Goal: Task Accomplishment & Management: Use online tool/utility

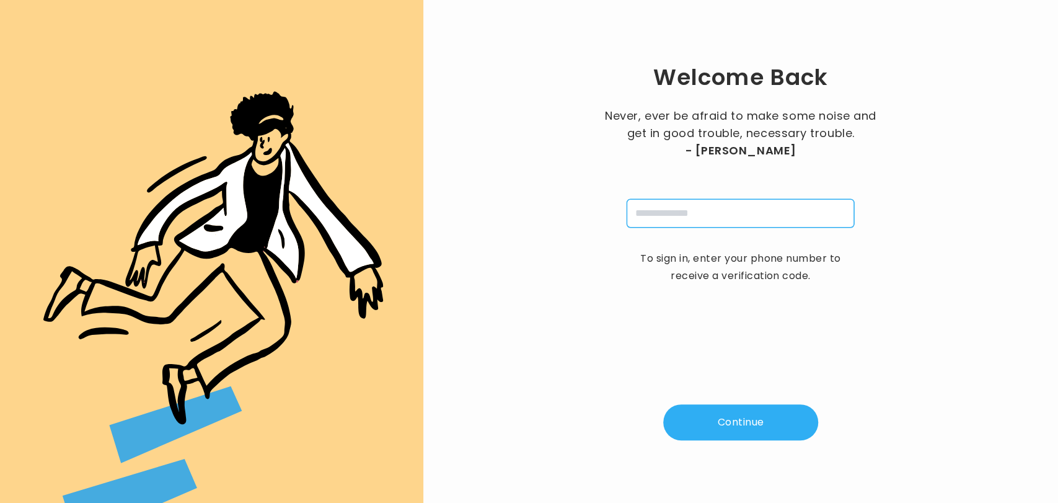
click at [756, 225] on input "tel" at bounding box center [741, 213] width 228 height 29
type input "**********"
click at [707, 408] on button "Continue" at bounding box center [740, 422] width 155 height 36
type input "*"
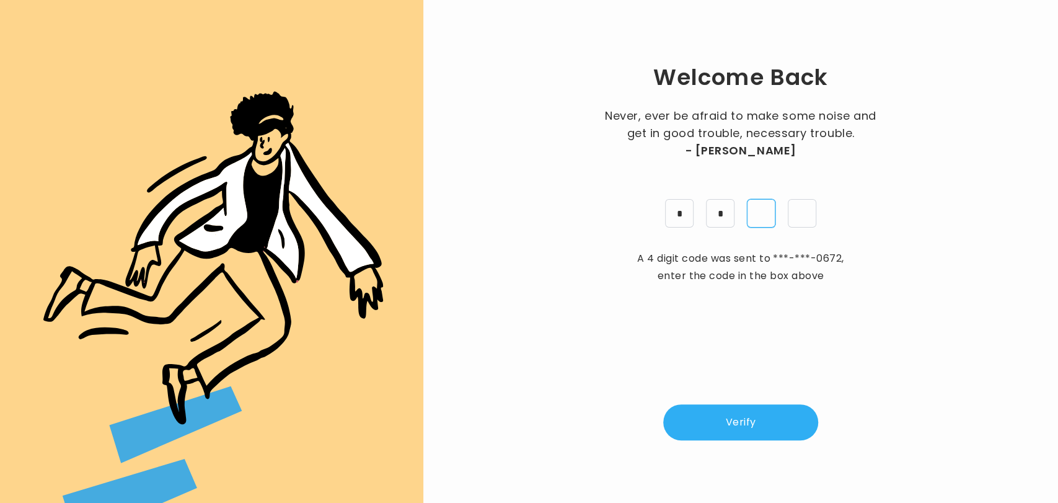
type input "*"
click at [707, 410] on button "Verify" at bounding box center [740, 422] width 155 height 36
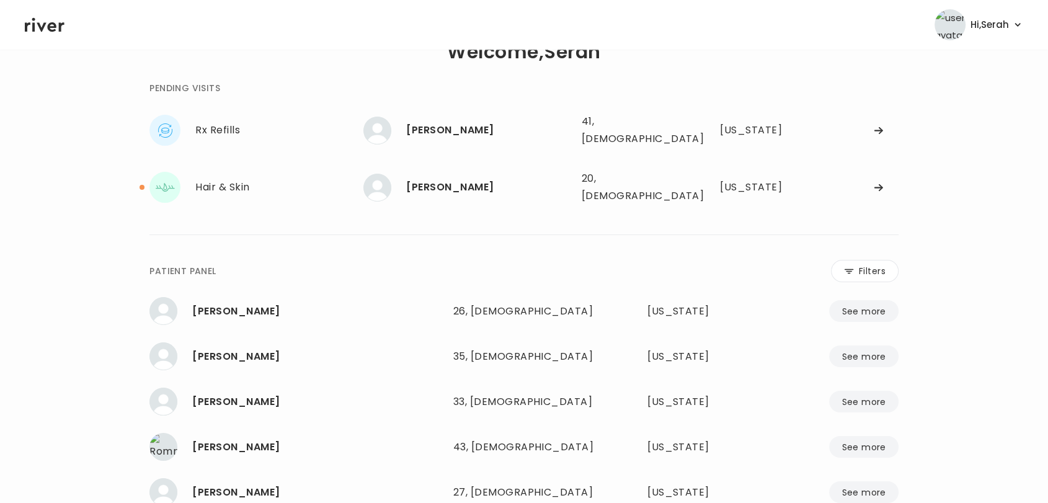
scroll to position [33, 0]
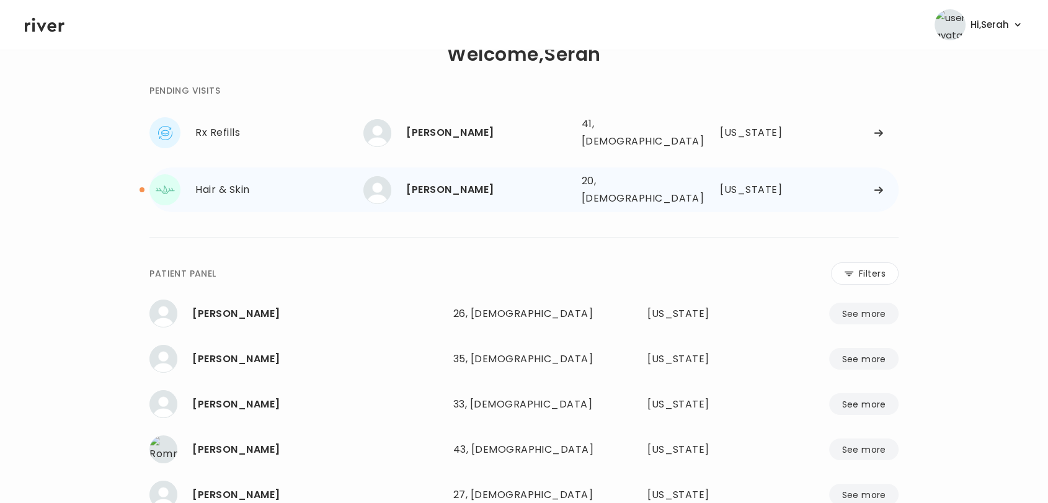
click at [464, 181] on div "[PERSON_NAME]" at bounding box center [488, 189] width 165 height 17
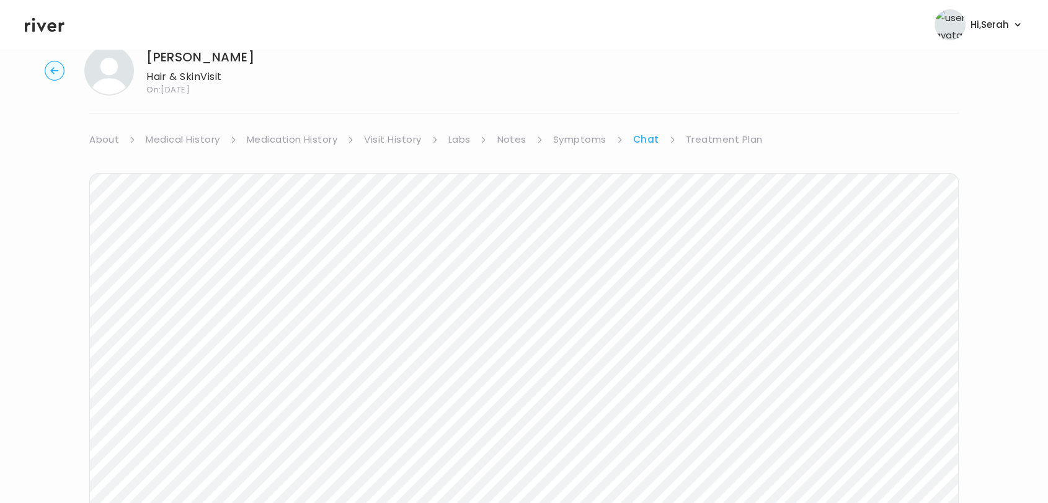
scroll to position [186, 0]
click at [51, 29] on icon at bounding box center [45, 24] width 40 height 19
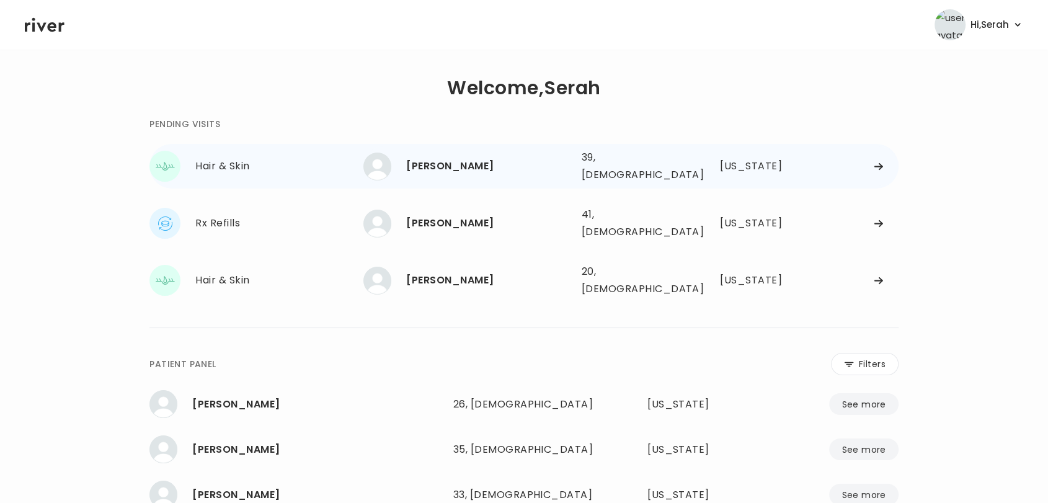
click at [436, 160] on div "[PERSON_NAME]" at bounding box center [488, 165] width 165 height 17
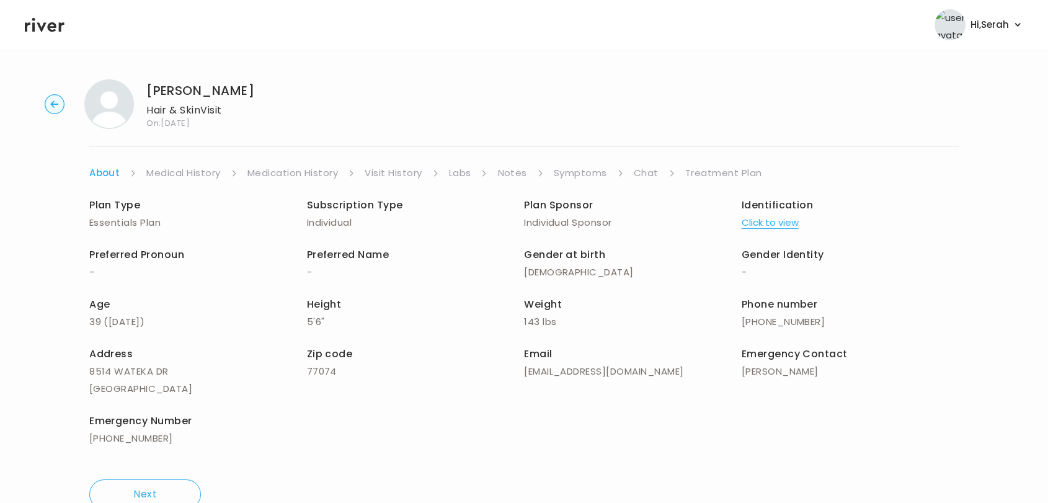
click at [577, 174] on link "Symptoms" at bounding box center [580, 172] width 53 height 17
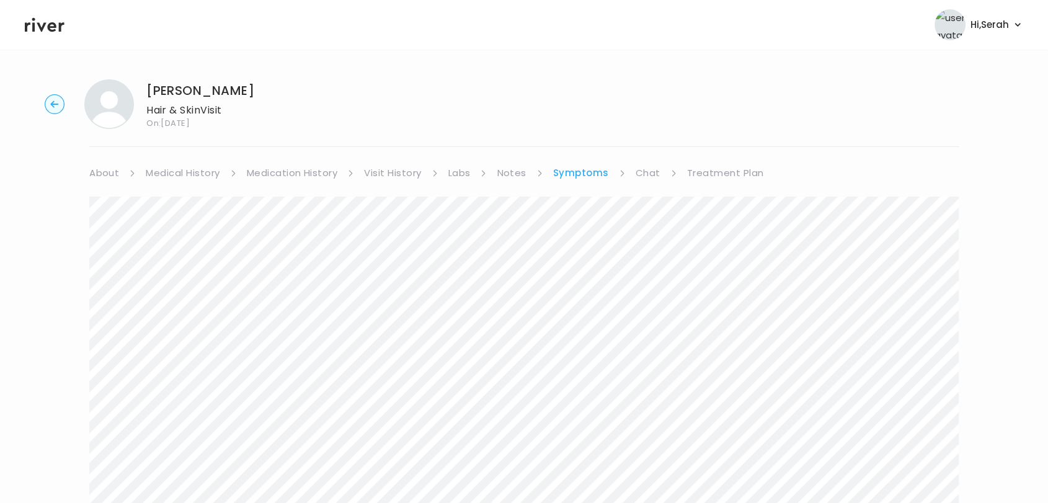
click at [656, 177] on link "Chat" at bounding box center [647, 172] width 25 height 17
click at [707, 167] on link "Treatment Plan" at bounding box center [724, 172] width 77 height 17
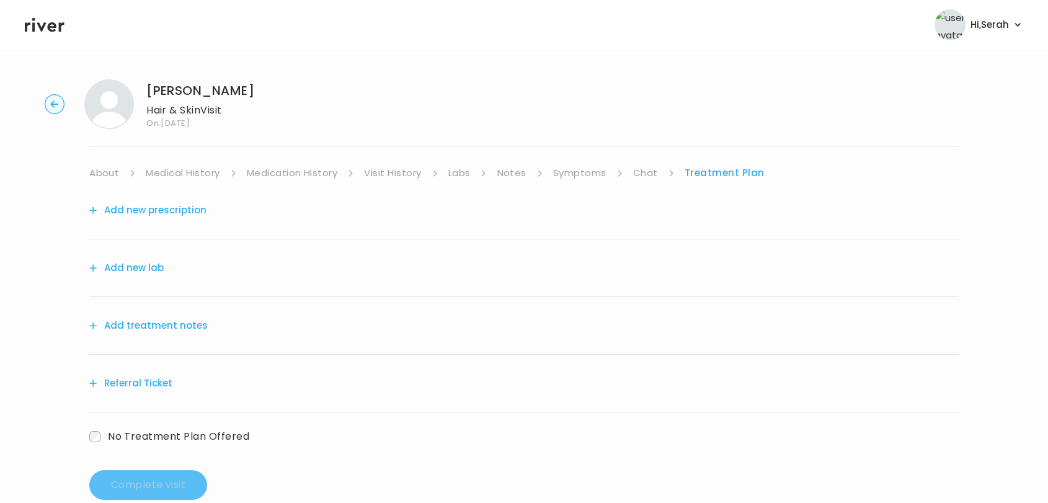
click at [137, 266] on button "Add new lab" at bounding box center [126, 267] width 74 height 17
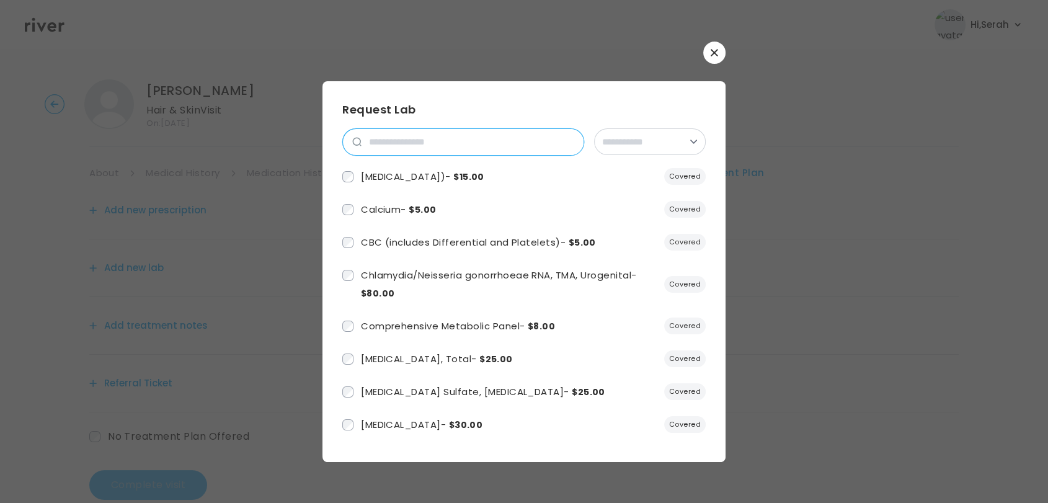
click at [409, 144] on input "search" at bounding box center [472, 142] width 222 height 26
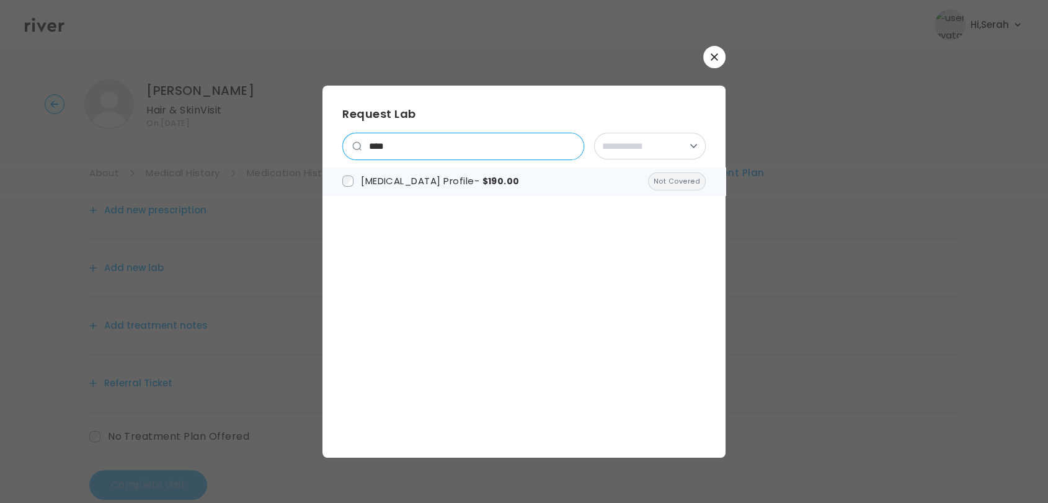
type input "****"
click at [397, 177] on span "[MEDICAL_DATA] Profile - $190.00" at bounding box center [440, 180] width 158 height 13
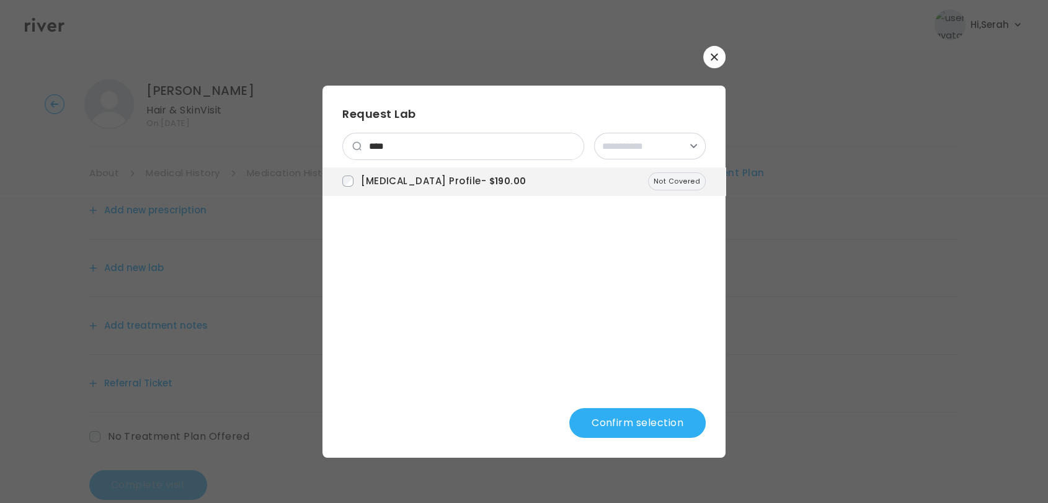
click at [650, 428] on button "Confirm selection" at bounding box center [637, 423] width 136 height 30
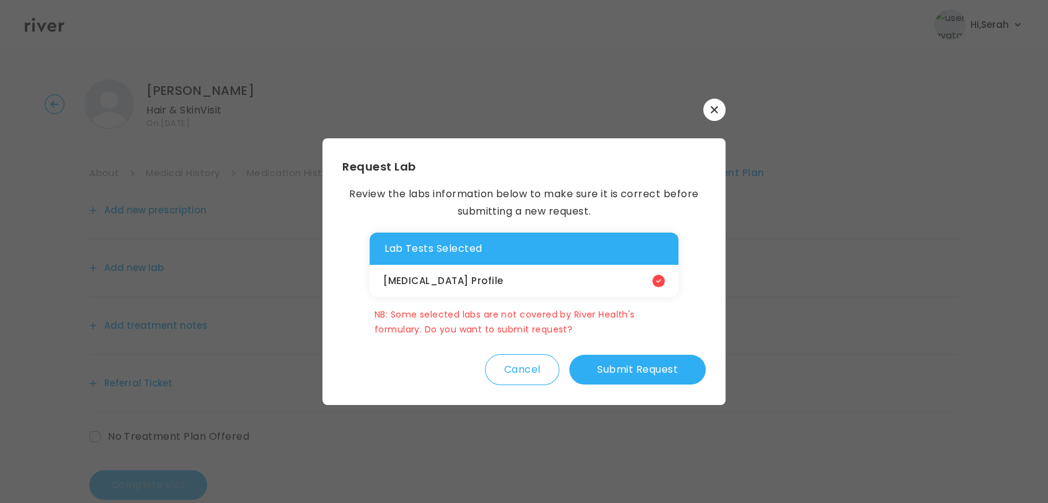
click at [627, 363] on button "Submit Request" at bounding box center [637, 370] width 136 height 30
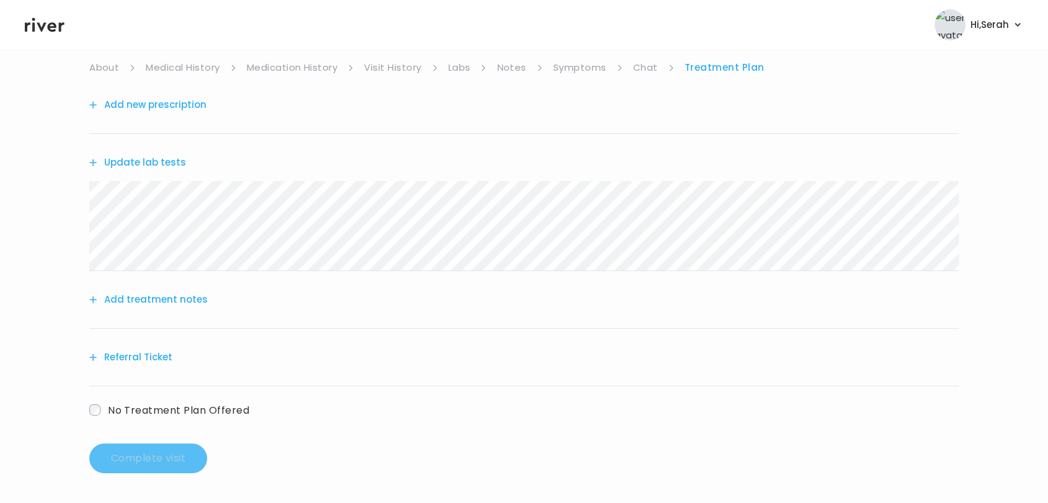
scroll to position [105, 0]
click at [164, 291] on button "Add treatment notes" at bounding box center [148, 299] width 118 height 17
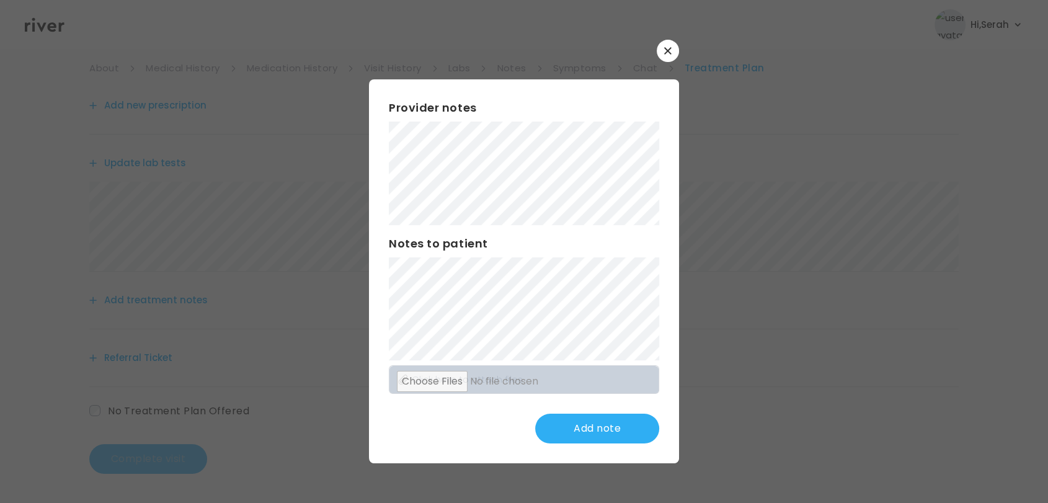
click at [456, 116] on h3 "Provider notes" at bounding box center [524, 107] width 270 height 17
click at [386, 274] on div "Provider notes Notes to patient Click here to attach files Update note" at bounding box center [524, 270] width 310 height 383
click at [578, 430] on button "Update note" at bounding box center [597, 428] width 124 height 30
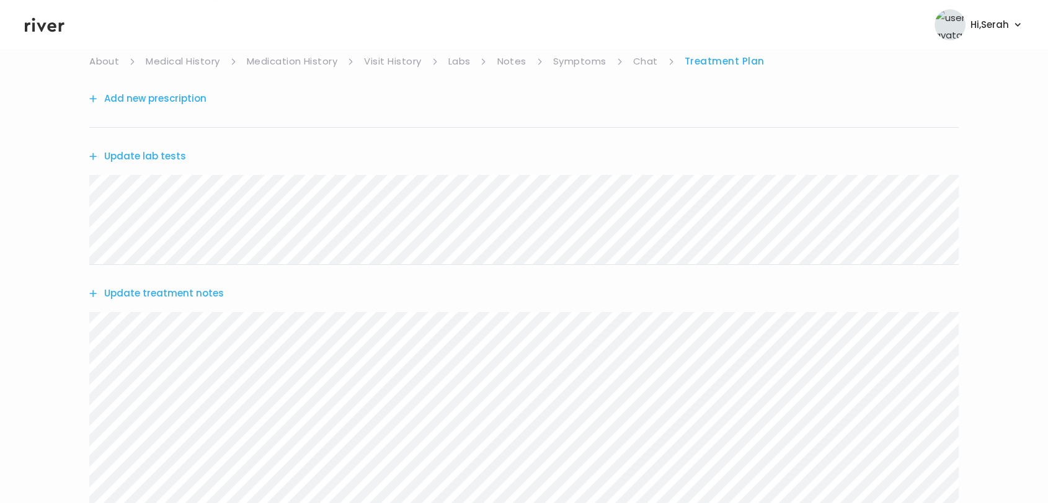
scroll to position [307, 0]
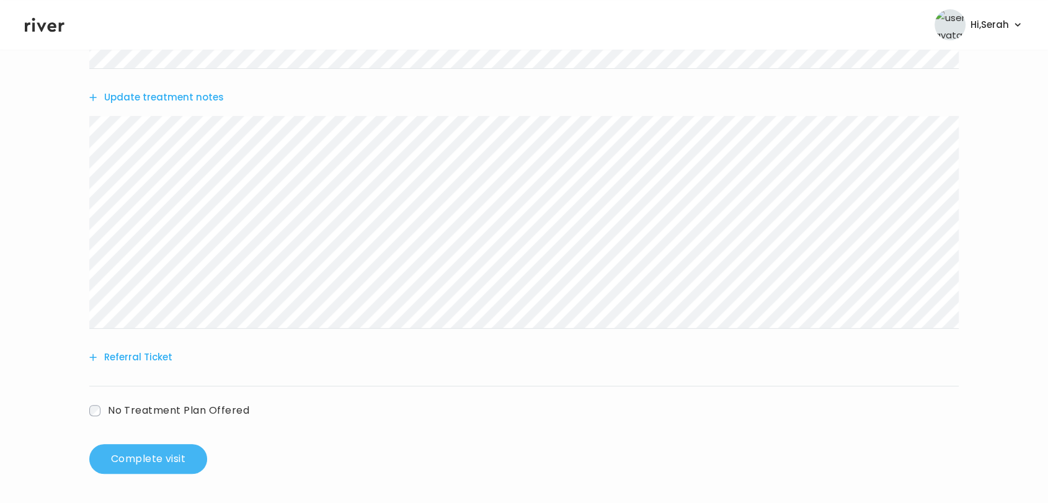
click at [135, 451] on button "Complete visit" at bounding box center [148, 459] width 118 height 30
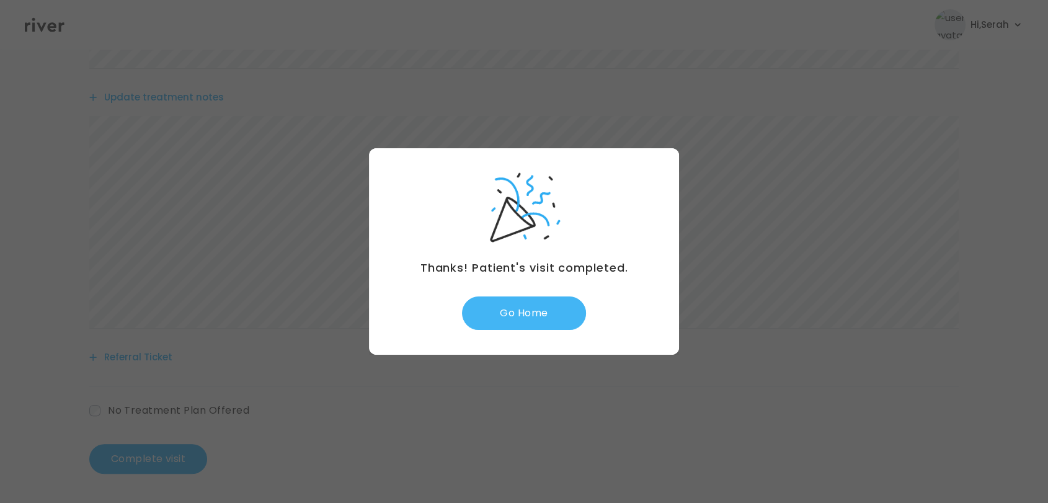
click at [513, 325] on button "Go Home" at bounding box center [524, 312] width 124 height 33
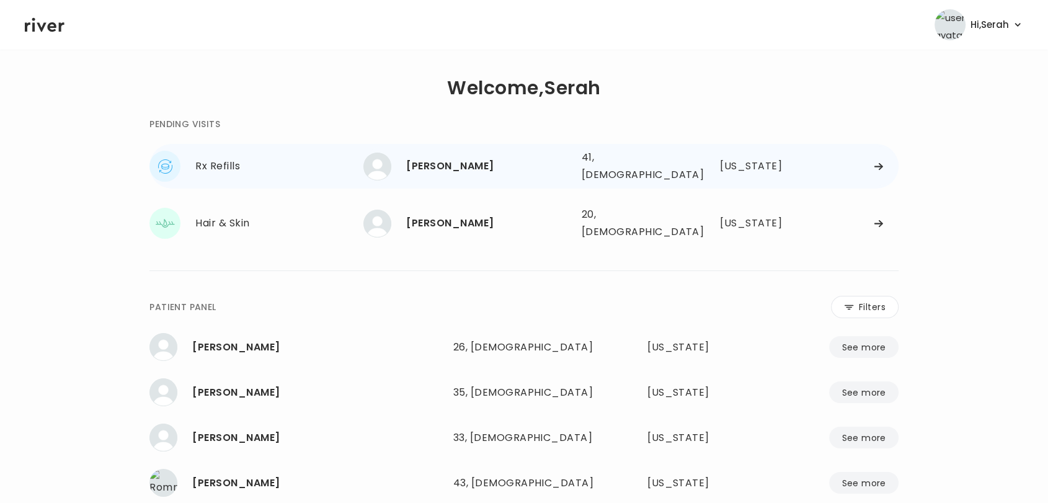
click at [444, 169] on div "[PERSON_NAME]" at bounding box center [488, 165] width 165 height 17
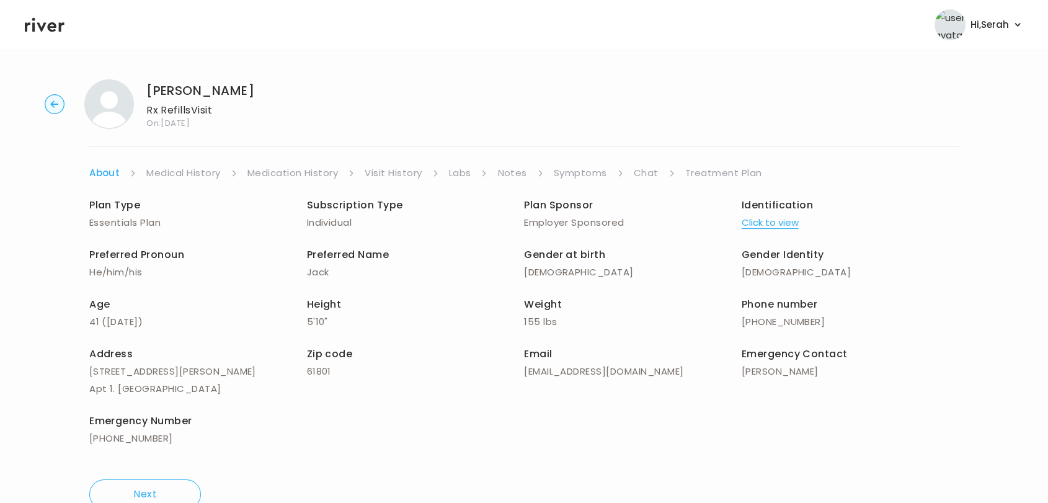
click at [583, 173] on link "Symptoms" at bounding box center [580, 172] width 53 height 17
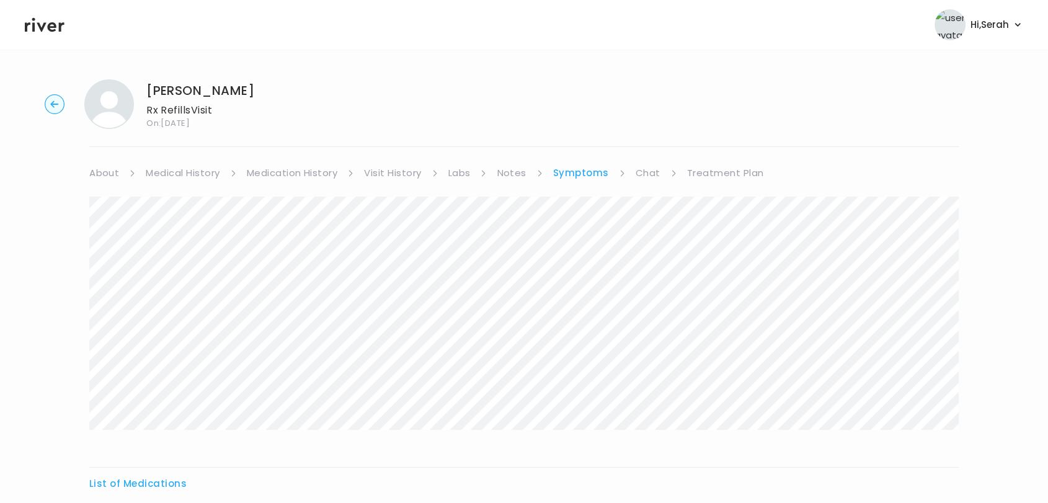
scroll to position [220, 0]
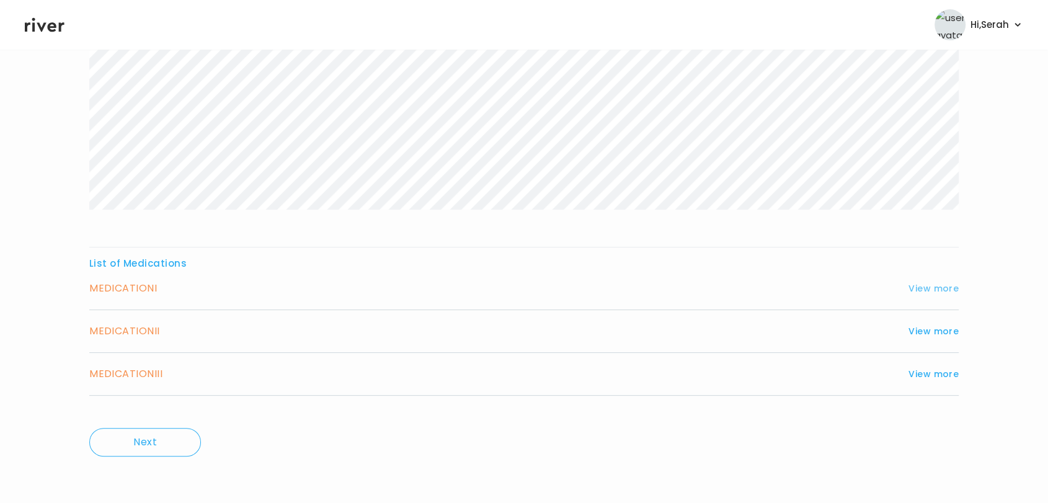
click at [927, 288] on button "View more" at bounding box center [933, 288] width 50 height 15
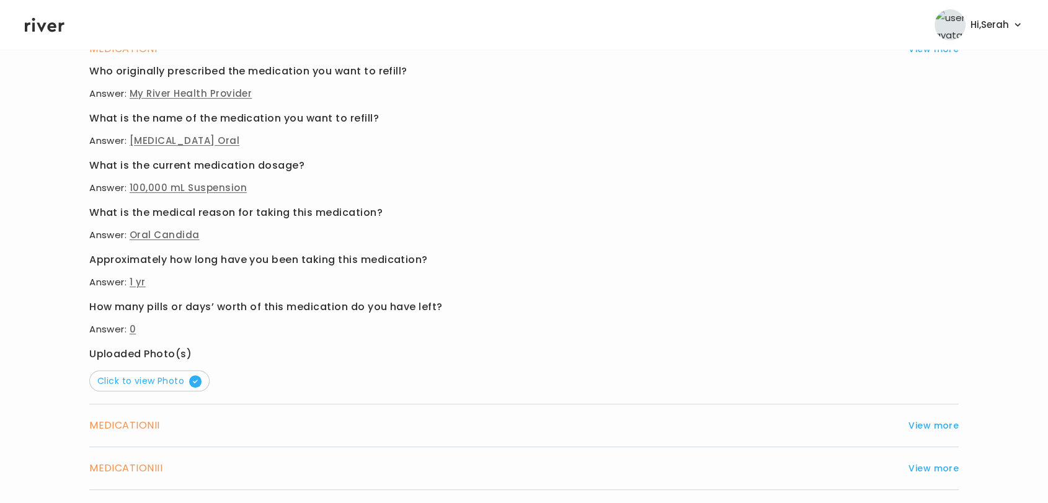
scroll to position [553, 0]
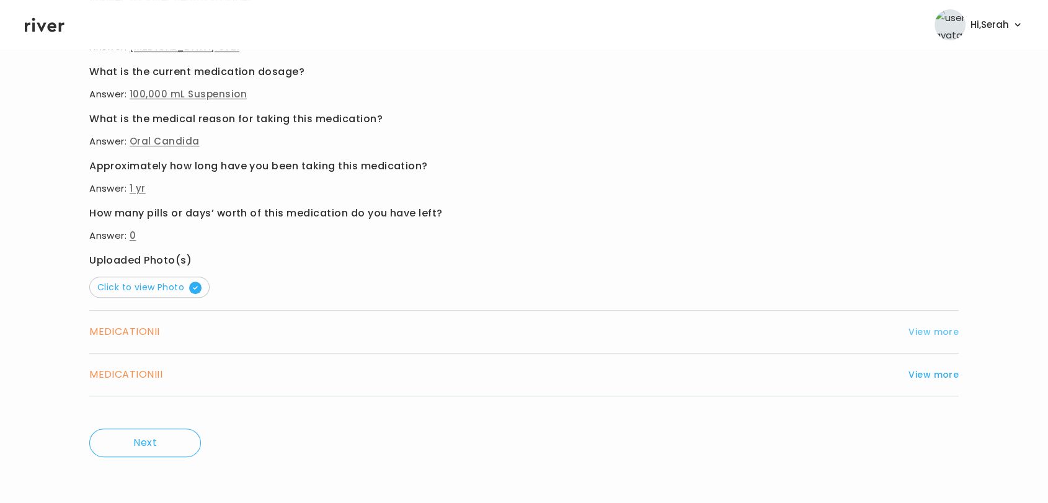
click at [934, 334] on button "View more" at bounding box center [933, 331] width 50 height 15
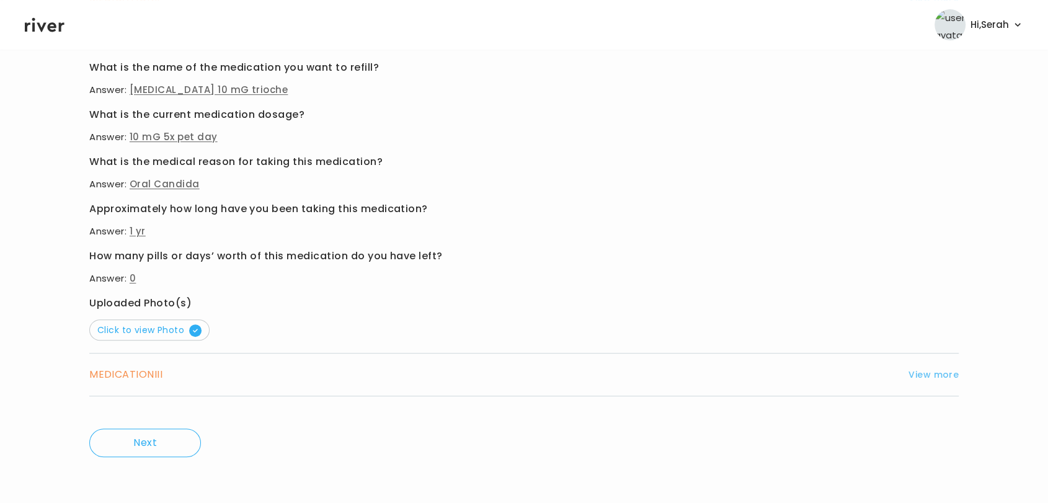
click at [924, 373] on button "View more" at bounding box center [933, 374] width 50 height 15
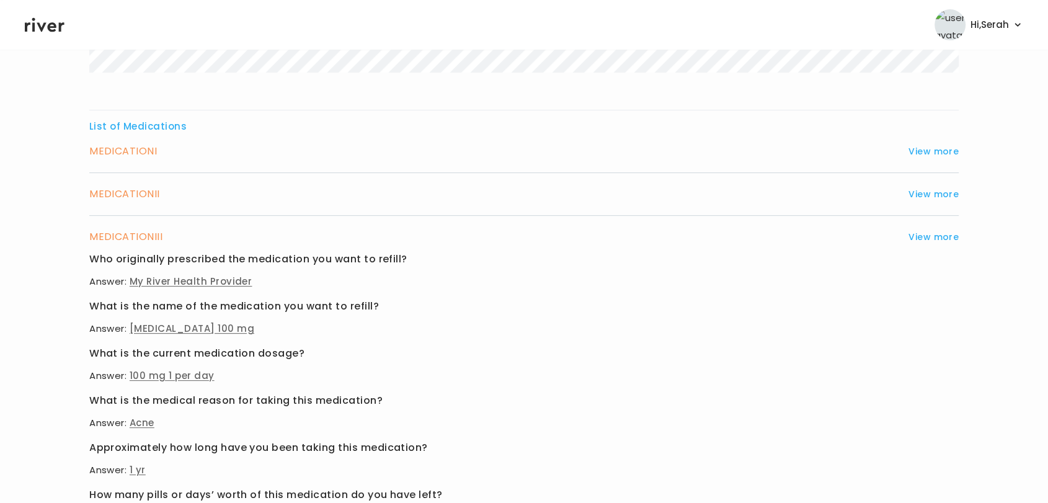
click at [45, 23] on icon at bounding box center [45, 25] width 40 height 14
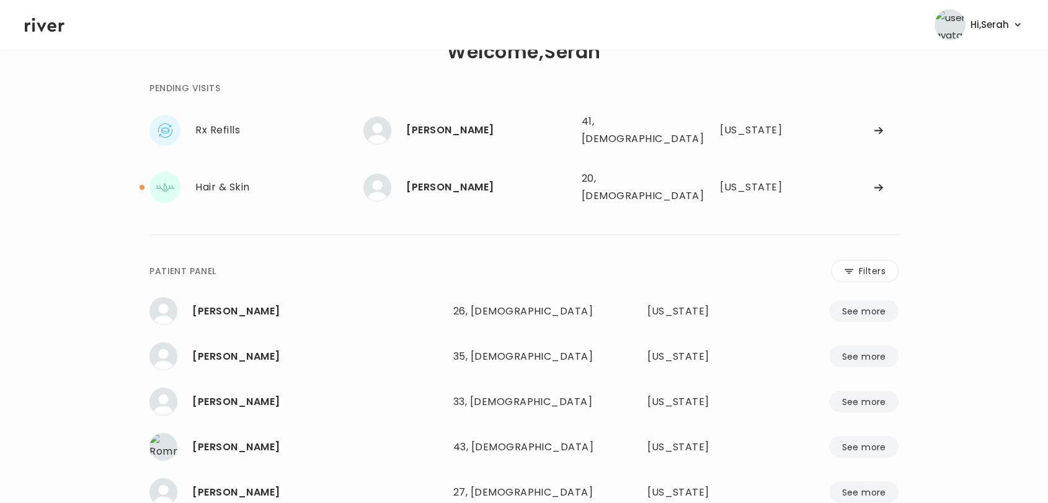
scroll to position [34, 0]
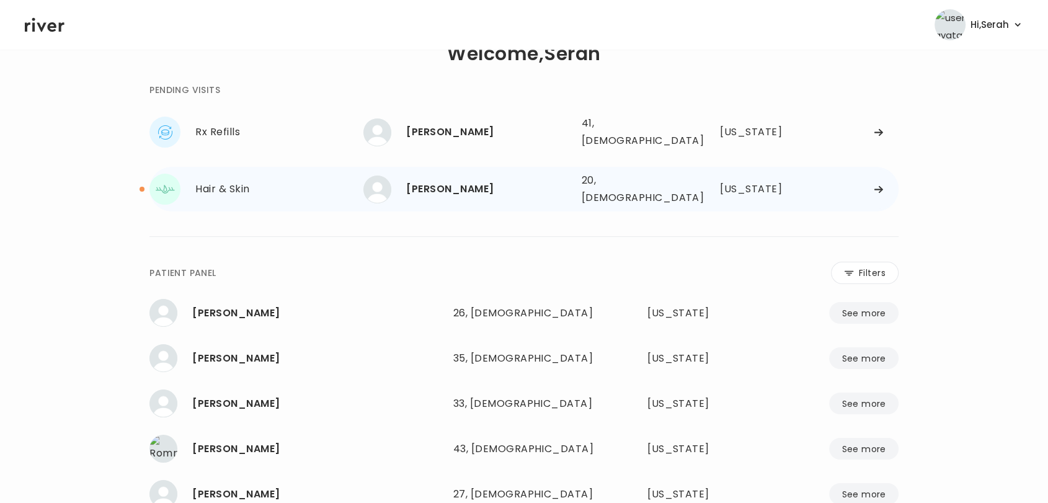
click at [436, 180] on div "[PERSON_NAME]" at bounding box center [488, 188] width 165 height 17
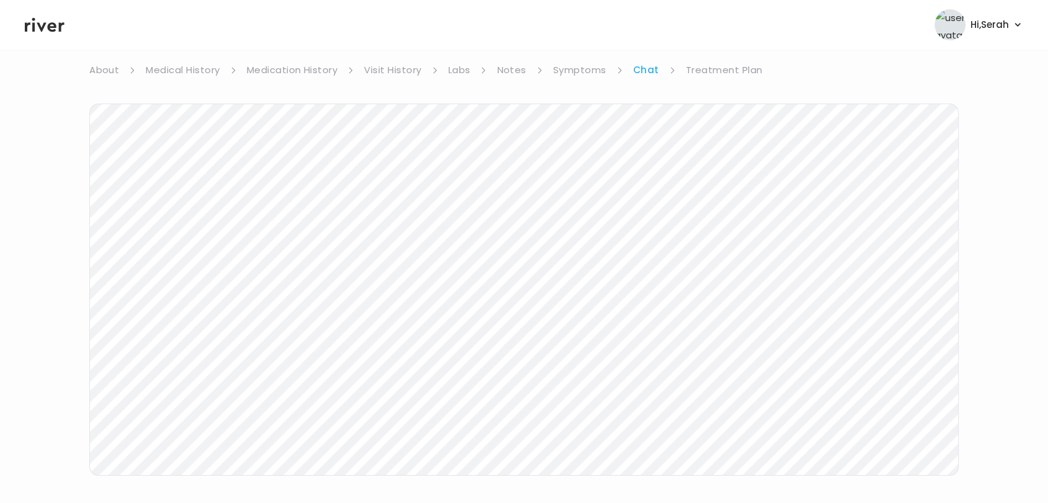
scroll to position [107, 0]
click at [45, 22] on icon at bounding box center [45, 25] width 40 height 14
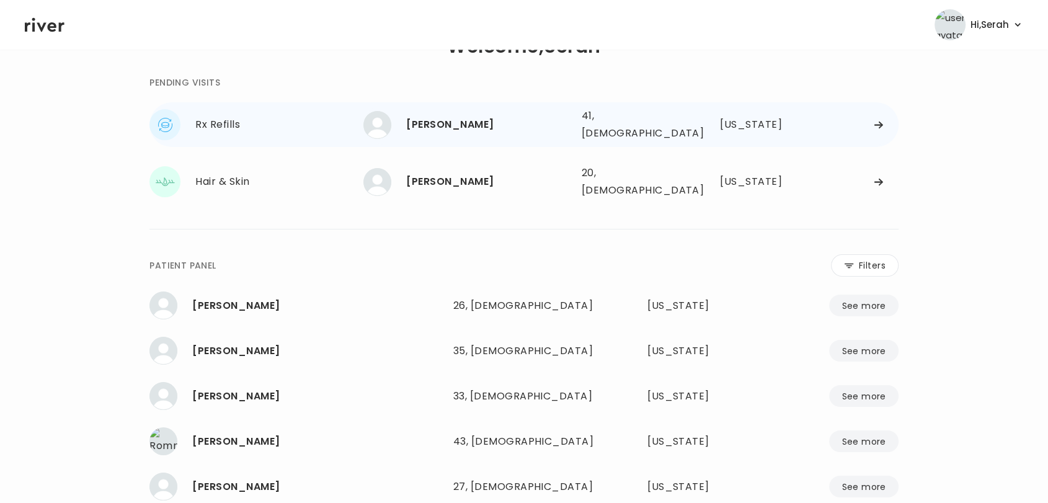
click at [456, 122] on div "[PERSON_NAME]" at bounding box center [488, 124] width 165 height 17
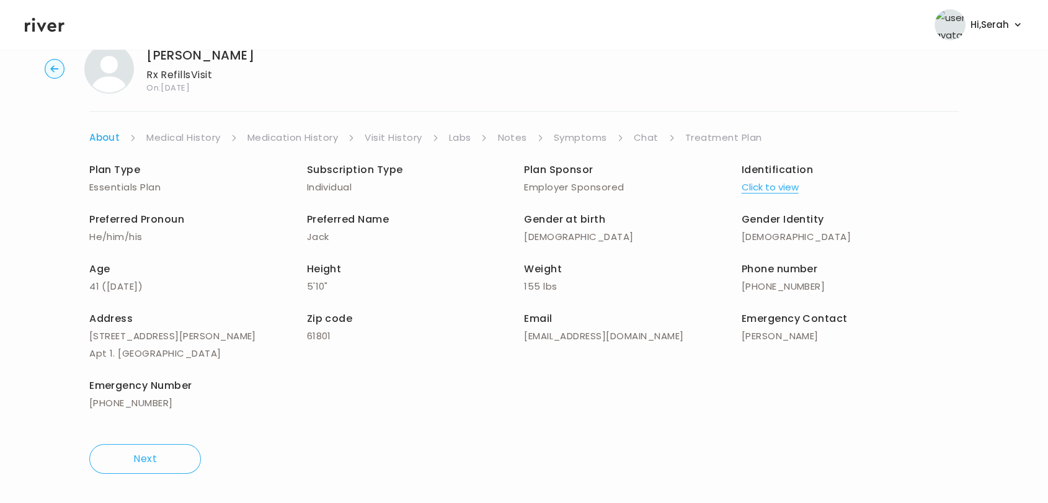
click at [584, 135] on link "Symptoms" at bounding box center [580, 137] width 53 height 17
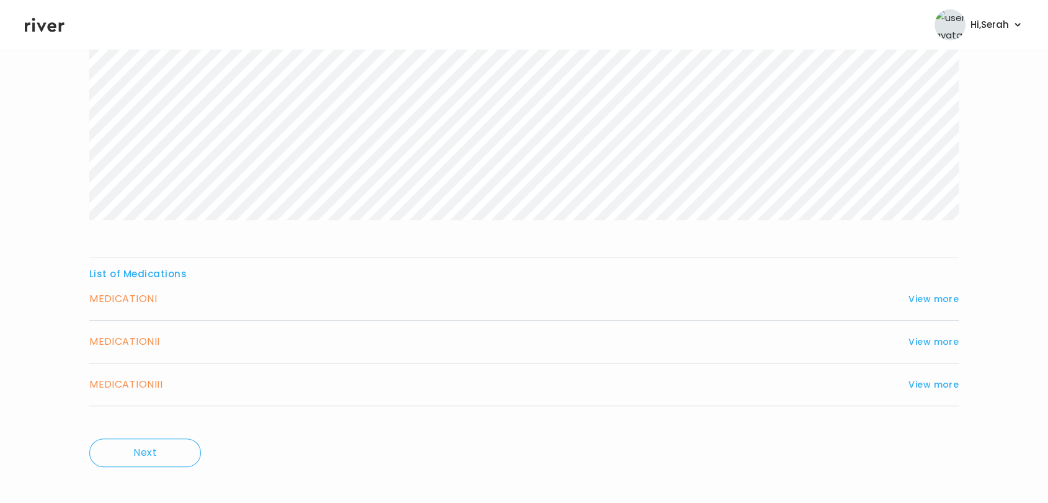
scroll to position [214, 0]
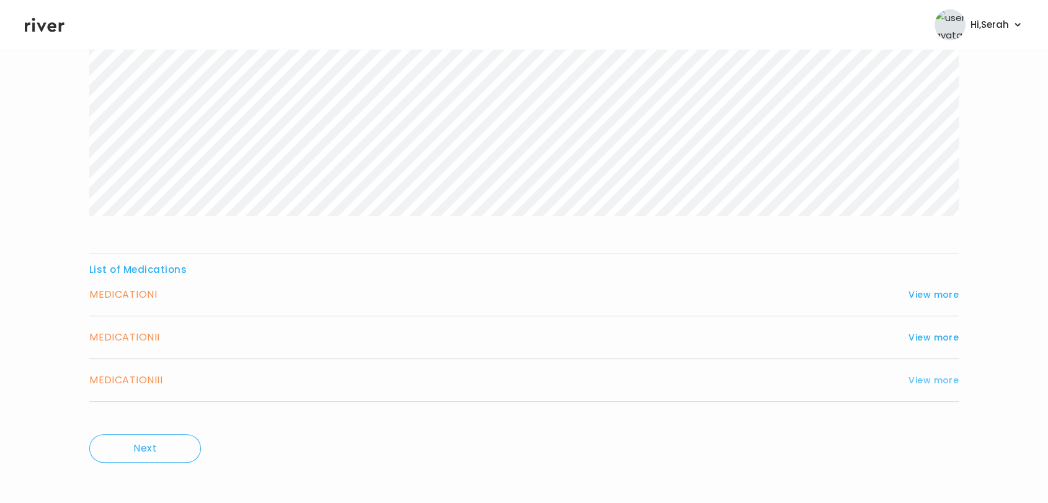
click at [937, 377] on button "View more" at bounding box center [933, 380] width 50 height 15
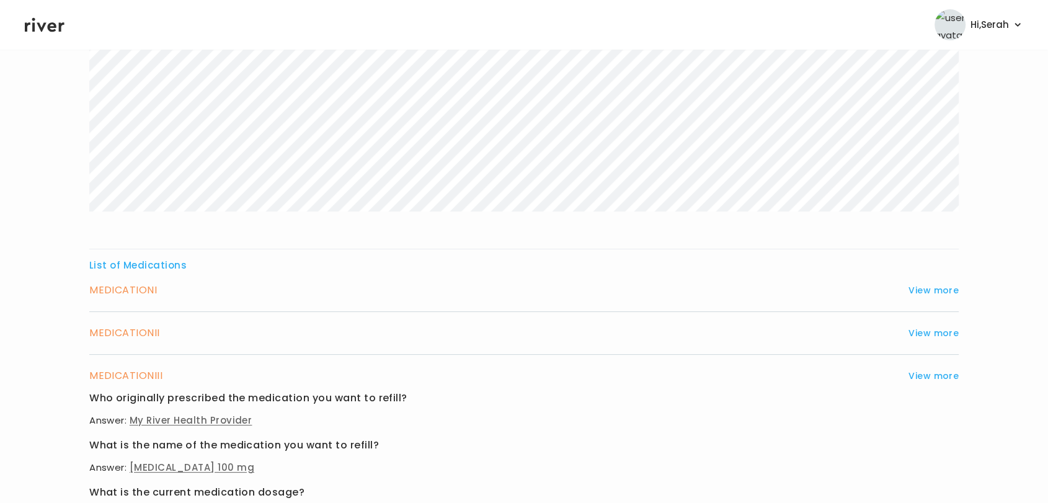
scroll to position [219, 0]
click at [926, 330] on button "View more" at bounding box center [933, 332] width 50 height 15
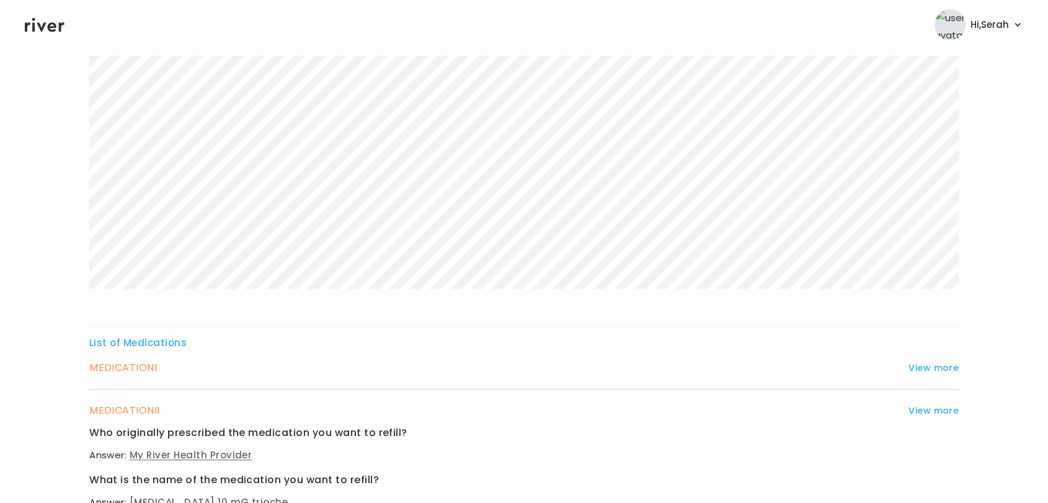
scroll to position [0, 0]
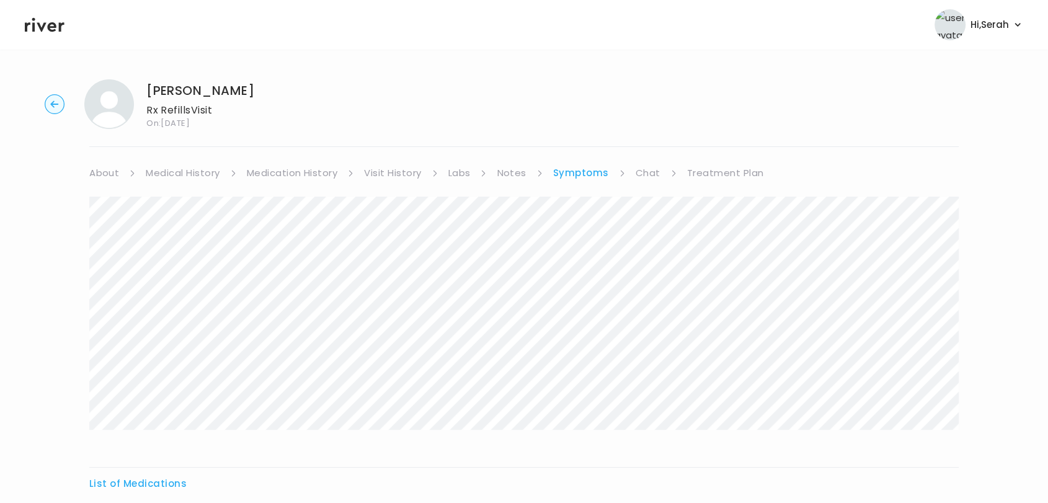
click at [651, 169] on link "Chat" at bounding box center [647, 172] width 25 height 17
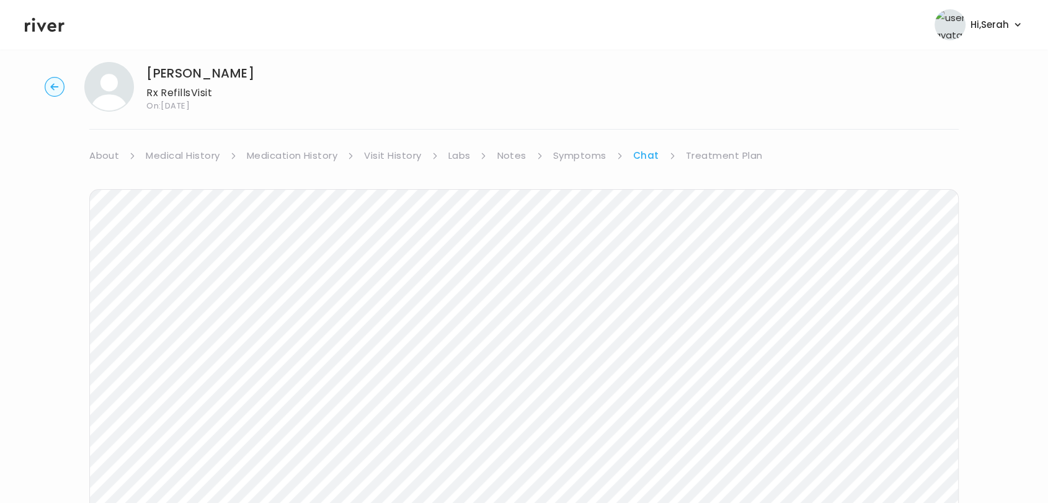
click at [733, 143] on div "JOHN HARTLAUB Rx Refills Visit On: 29 Aug 2025 About Medical History Medication…" at bounding box center [524, 351] width 1048 height 599
click at [729, 150] on link "Treatment Plan" at bounding box center [724, 155] width 77 height 17
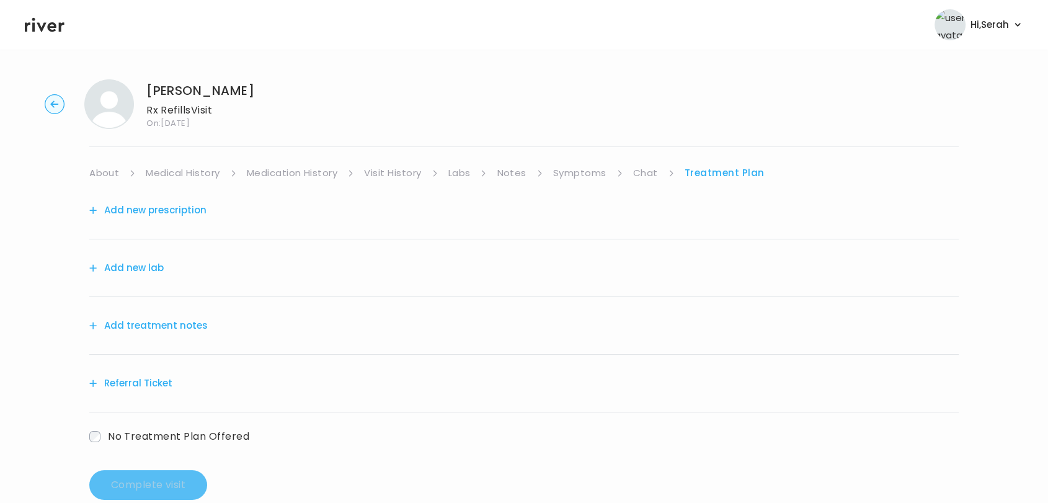
click at [319, 170] on link "Medication History" at bounding box center [292, 172] width 91 height 17
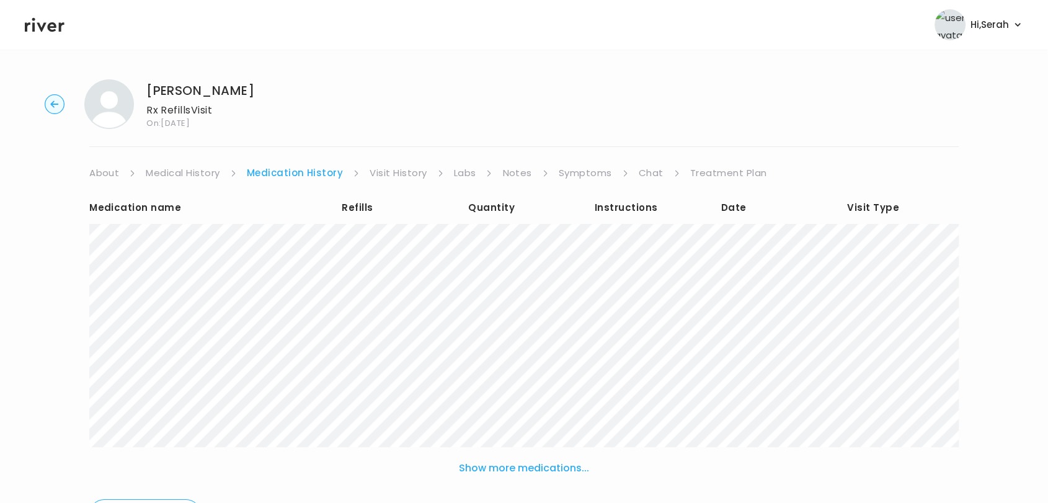
click at [542, 464] on button "Show more medications..." at bounding box center [524, 467] width 140 height 27
click at [643, 171] on link "Chat" at bounding box center [651, 172] width 25 height 17
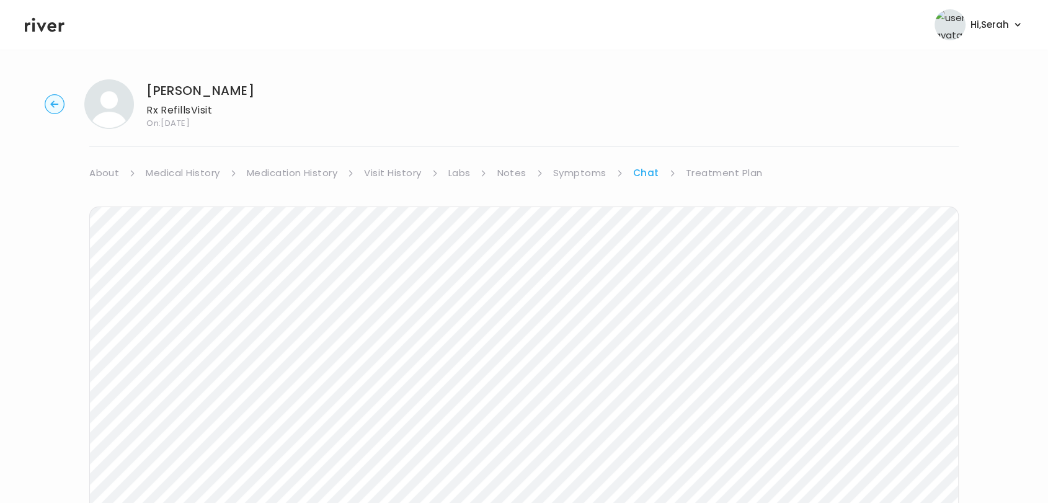
click at [704, 176] on link "Treatment Plan" at bounding box center [724, 172] width 77 height 17
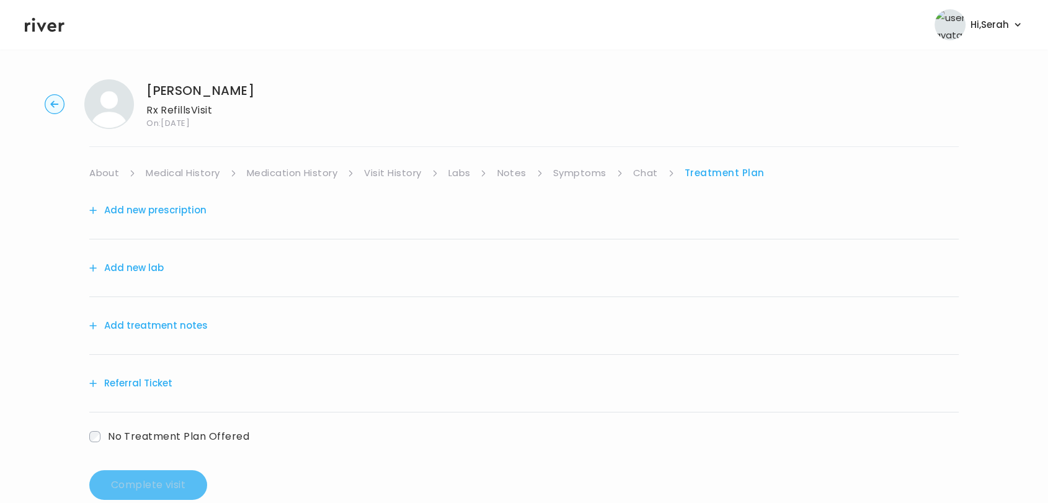
click at [153, 213] on button "Add new prescription" at bounding box center [147, 209] width 117 height 17
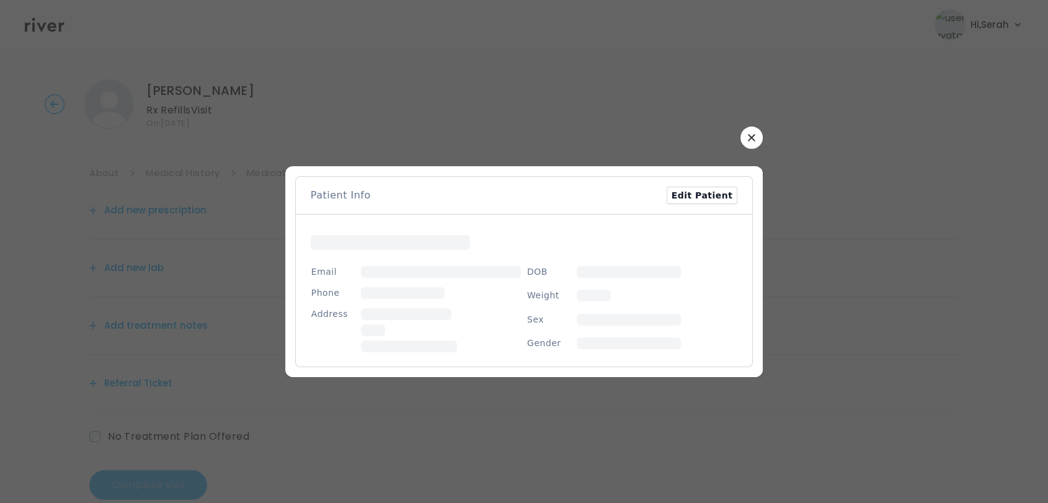
scroll to position [26, 0]
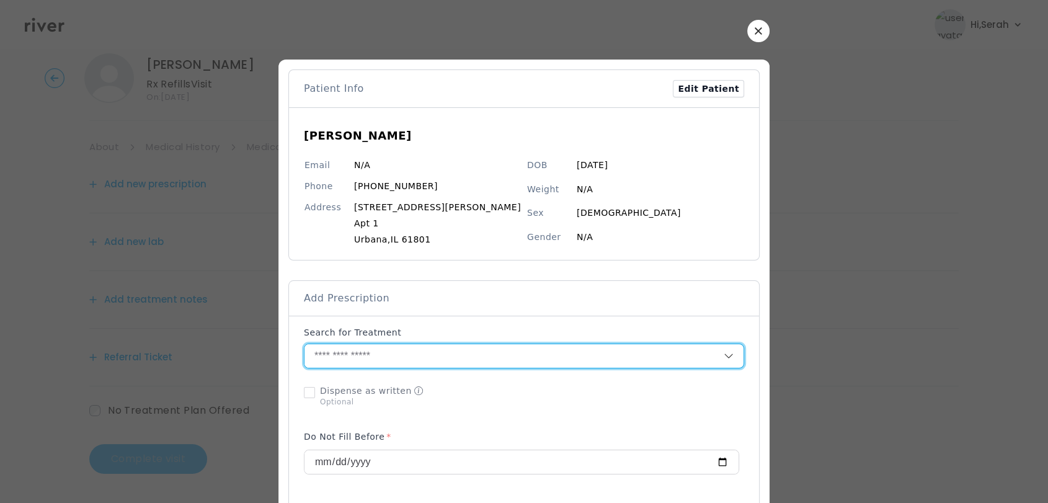
click at [415, 354] on input "text" at bounding box center [513, 356] width 419 height 24
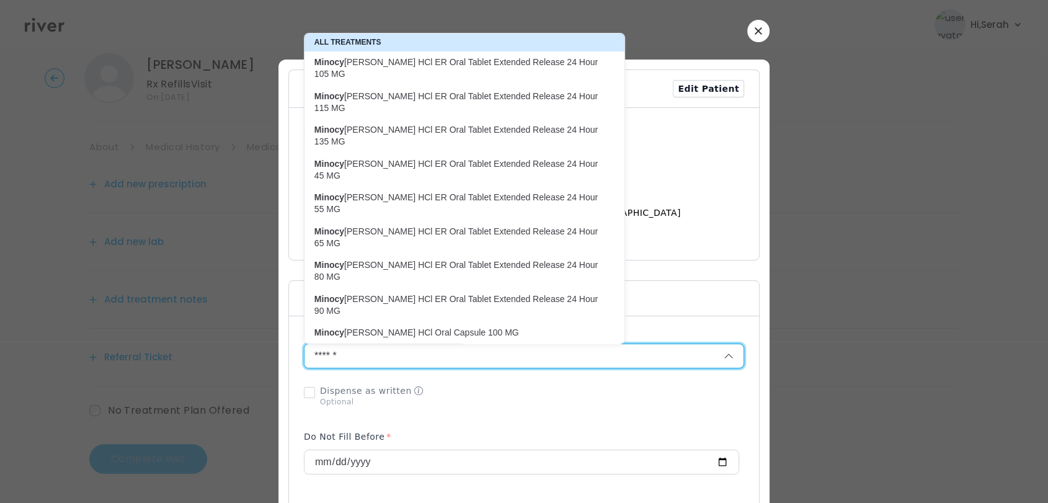
scroll to position [27, 0]
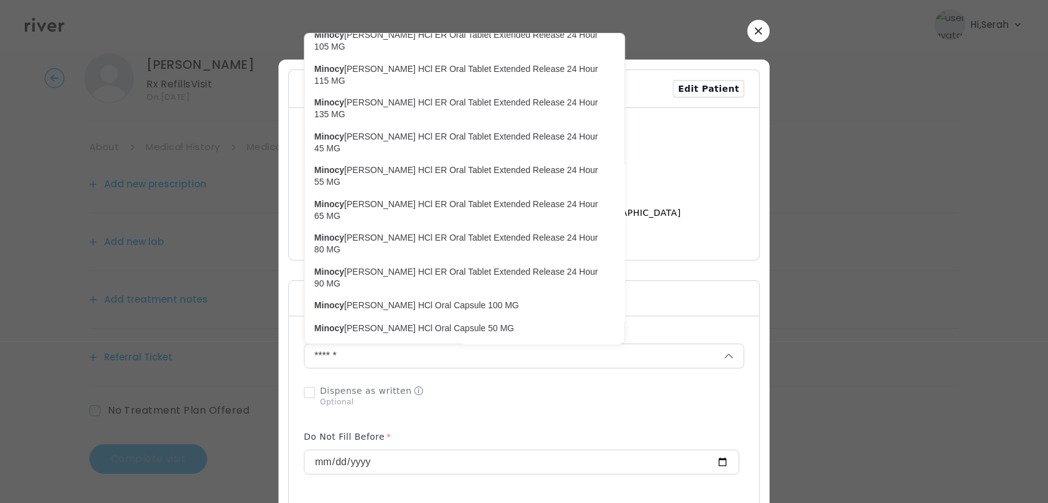
click at [433, 366] on p "Minocy cline HCl Oral Tablet 100 MG" at bounding box center [457, 374] width 300 height 17
type input "**********"
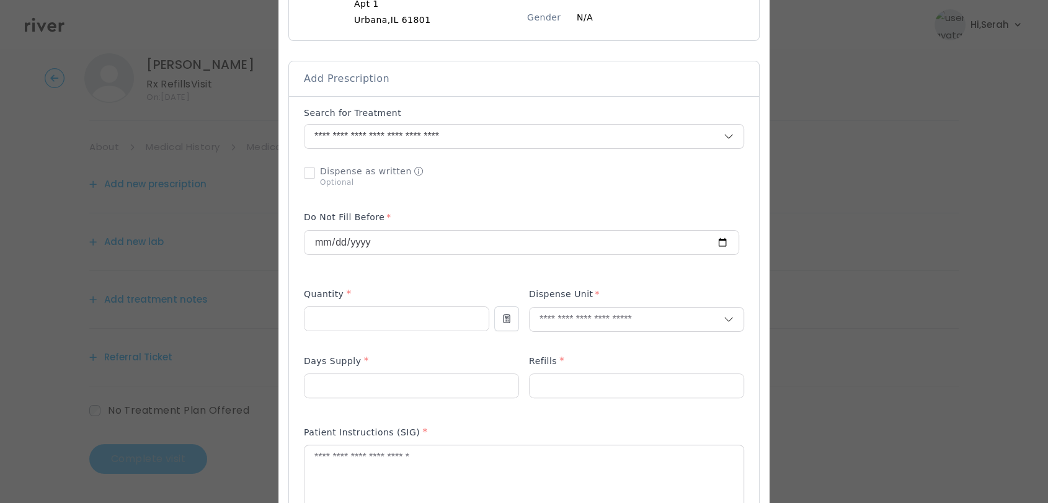
scroll to position [220, 0]
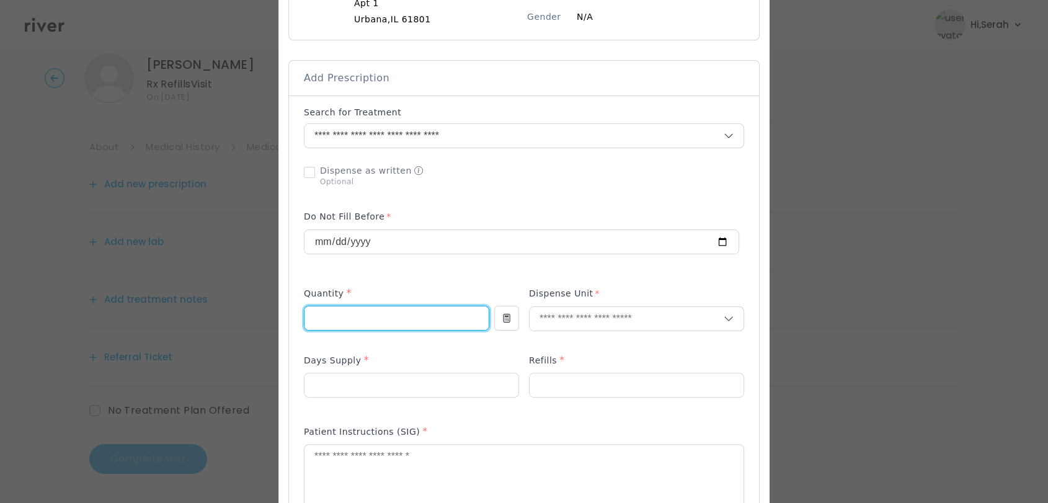
click at [396, 324] on input "number" at bounding box center [396, 318] width 184 height 24
type input "**"
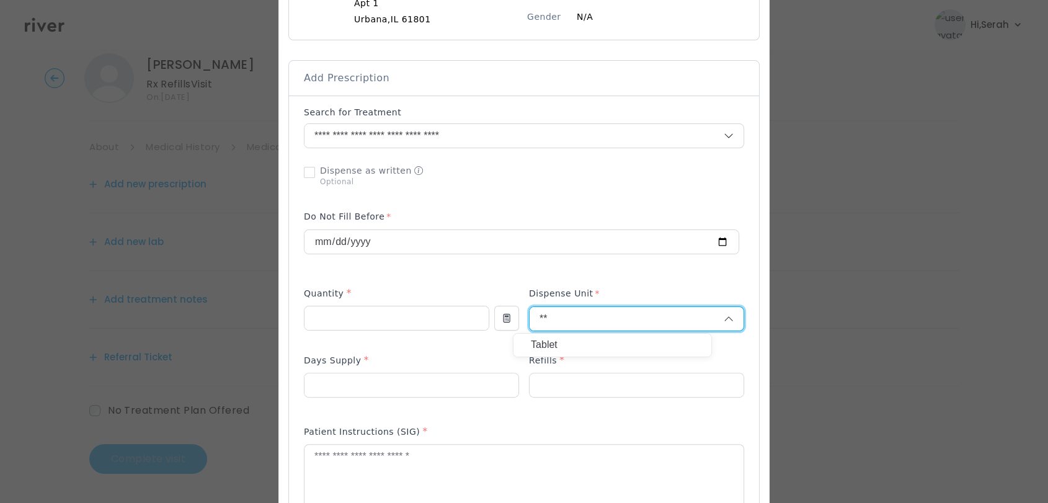
type input "**"
click at [555, 342] on p "Tablet" at bounding box center [612, 345] width 163 height 18
click at [410, 382] on input "number" at bounding box center [411, 385] width 214 height 24
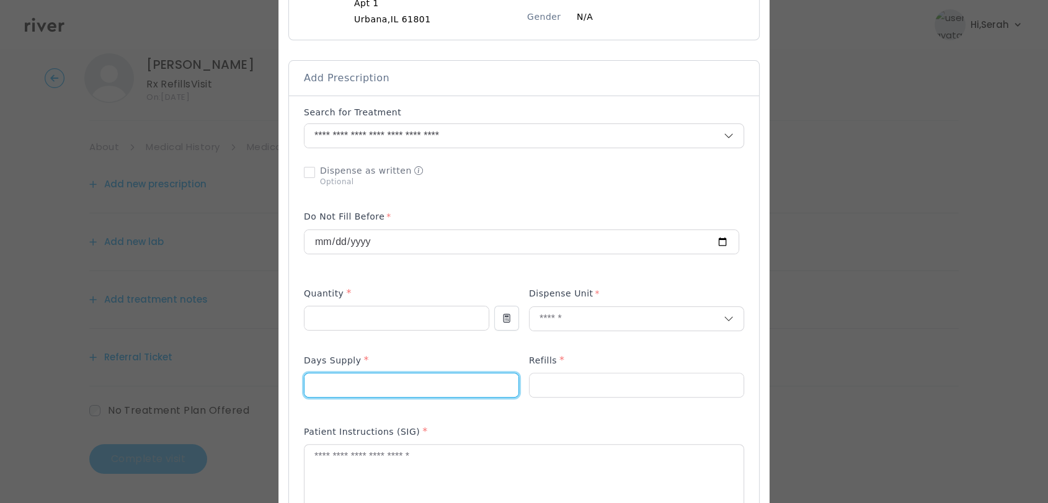
type input "**"
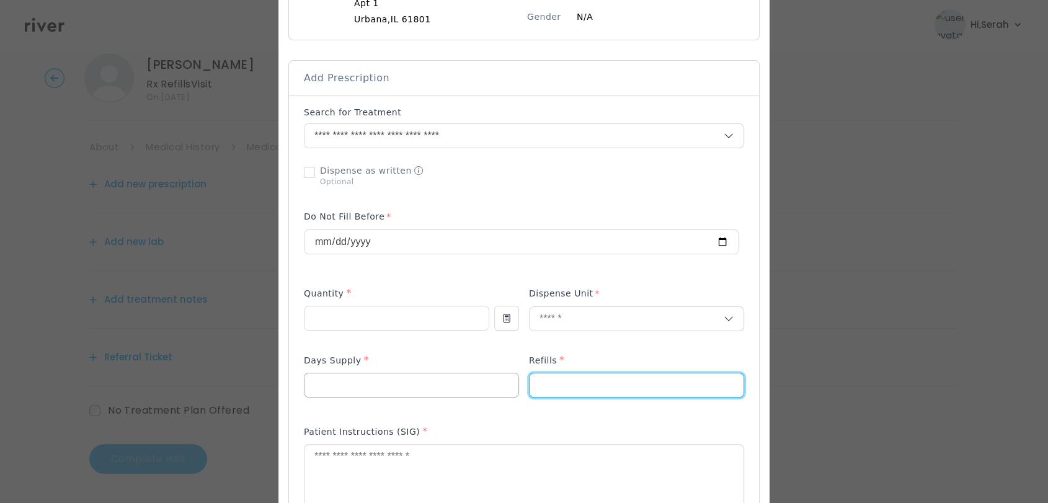
type input "*"
click at [441, 460] on textarea at bounding box center [523, 477] width 439 height 66
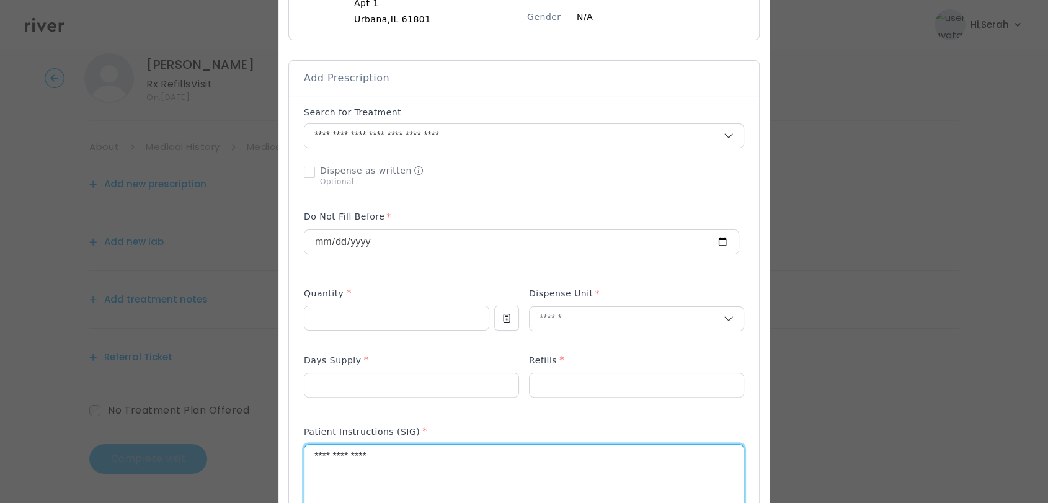
type textarea "**********"
click at [478, 415] on div "Add Prescription to Order" at bounding box center [524, 409] width 440 height 606
click at [502, 413] on div "Add Prescription to Order" at bounding box center [524, 409] width 440 height 606
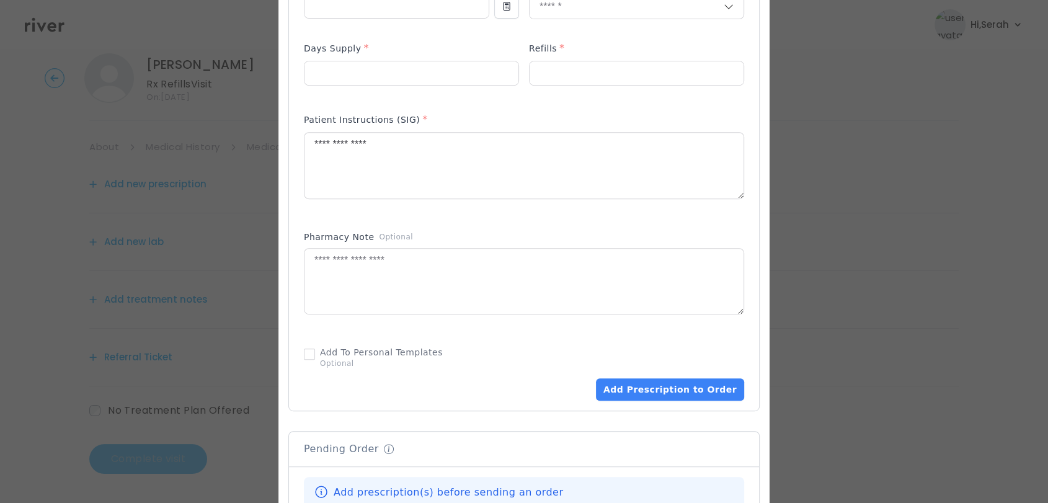
scroll to position [536, 0]
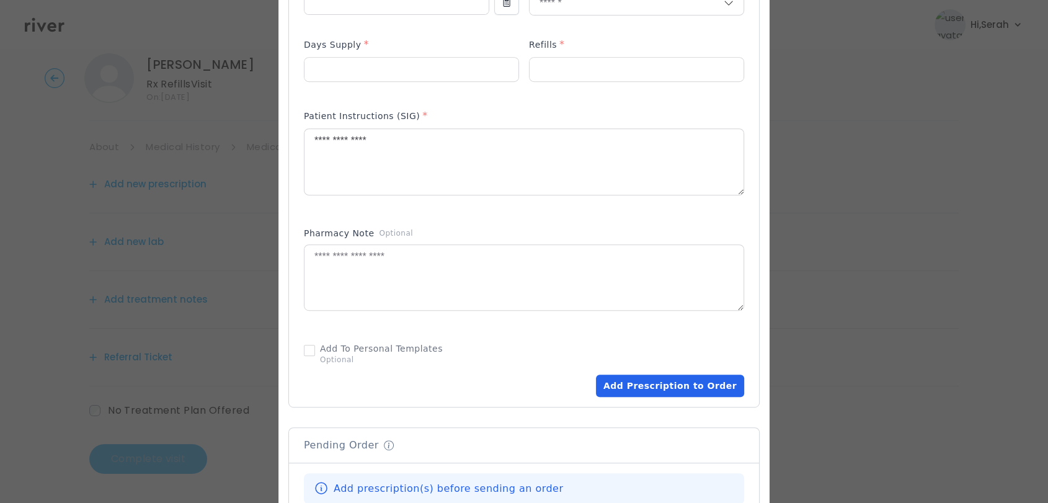
click at [637, 389] on button "Add Prescription to Order" at bounding box center [670, 385] width 148 height 22
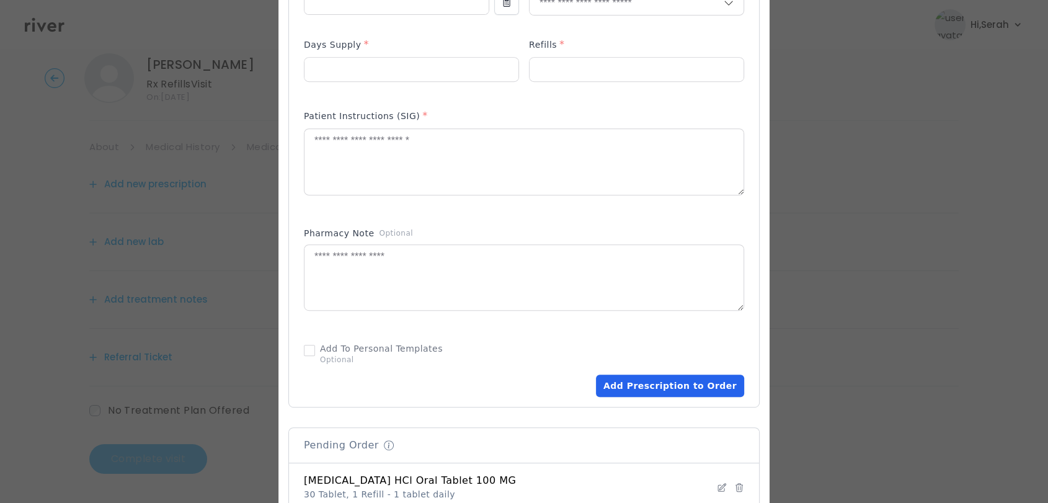
scroll to position [848, 0]
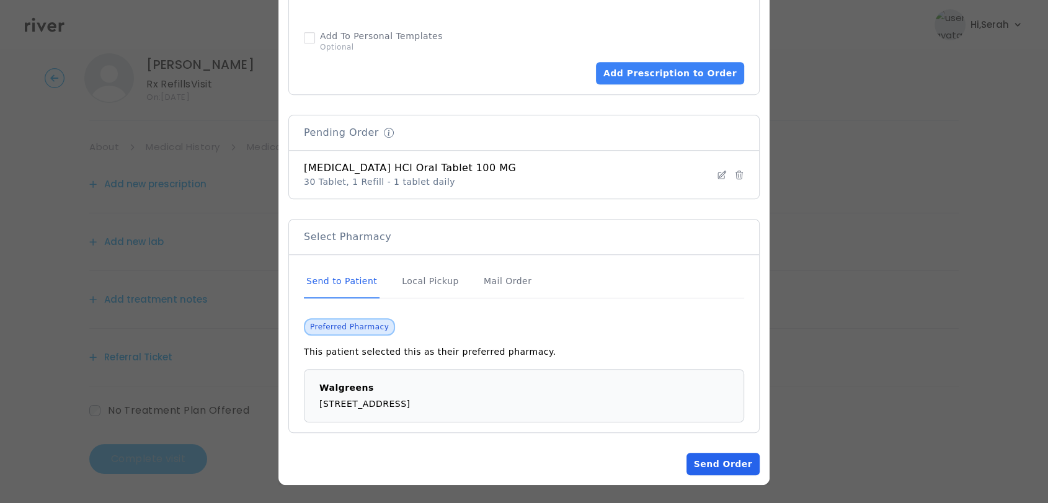
click at [707, 460] on button "Send Order" at bounding box center [722, 464] width 73 height 22
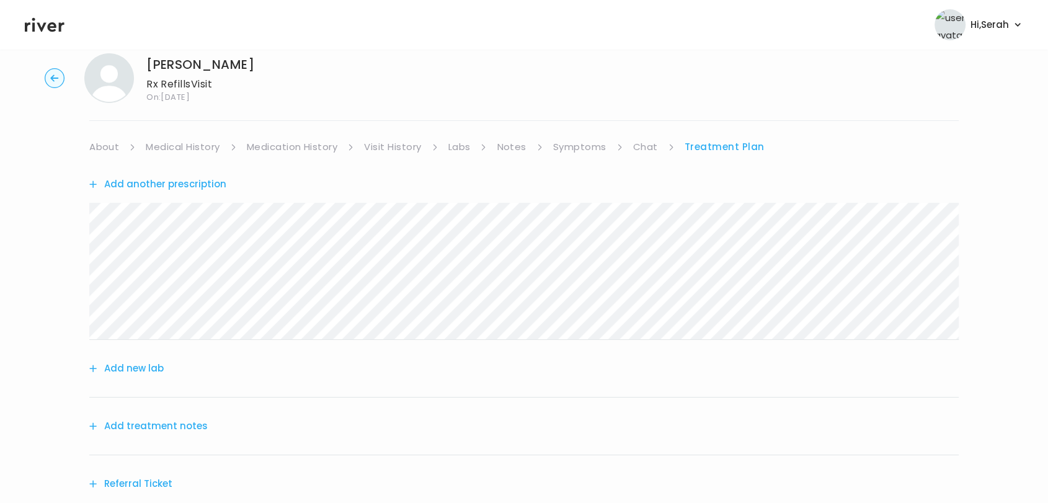
scroll to position [153, 0]
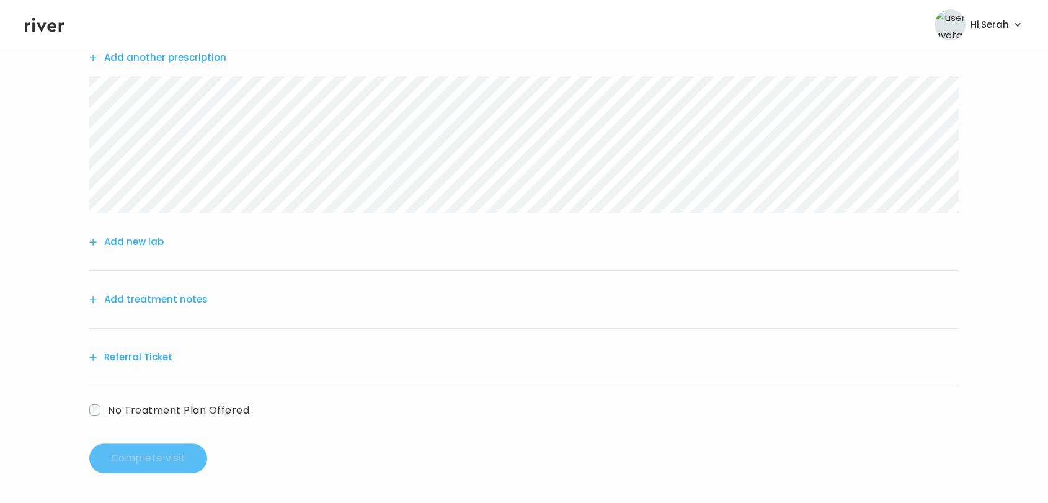
click at [175, 298] on button "Add treatment notes" at bounding box center [148, 299] width 118 height 17
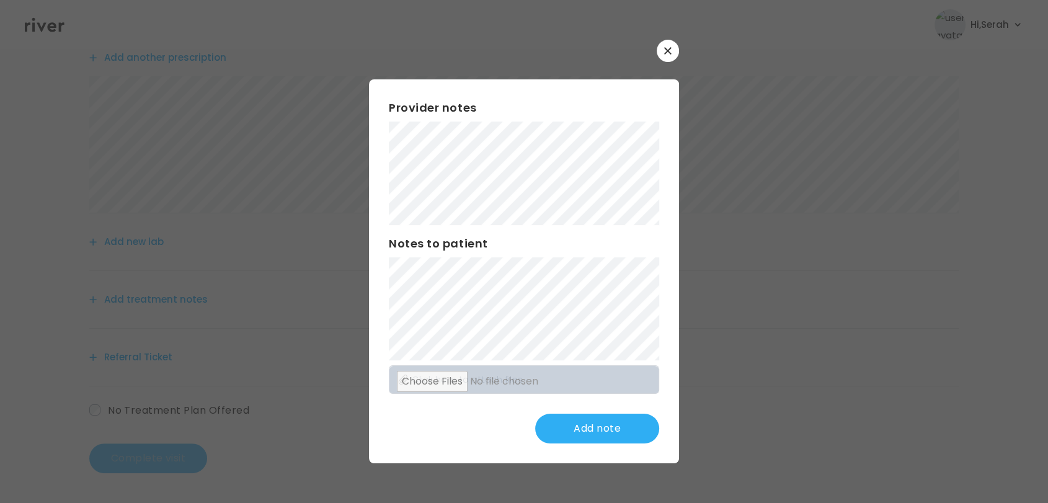
scroll to position [0, 0]
click at [590, 420] on button "Update note" at bounding box center [597, 428] width 124 height 30
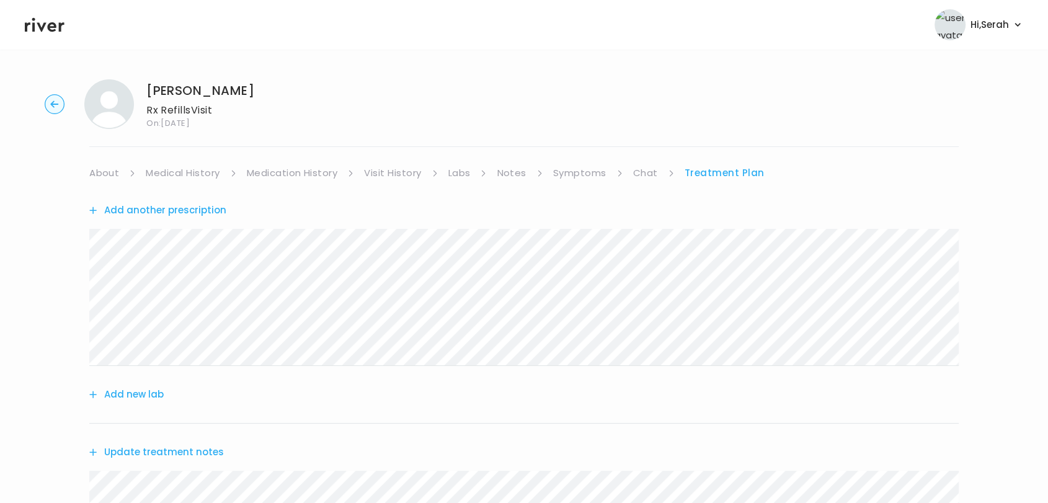
scroll to position [303, 0]
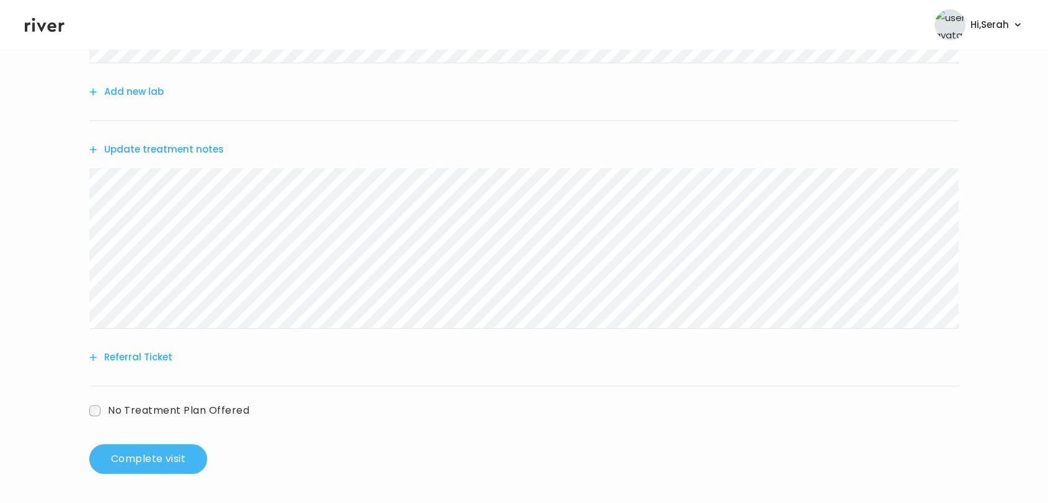
click at [175, 461] on button "Complete visit" at bounding box center [148, 459] width 118 height 30
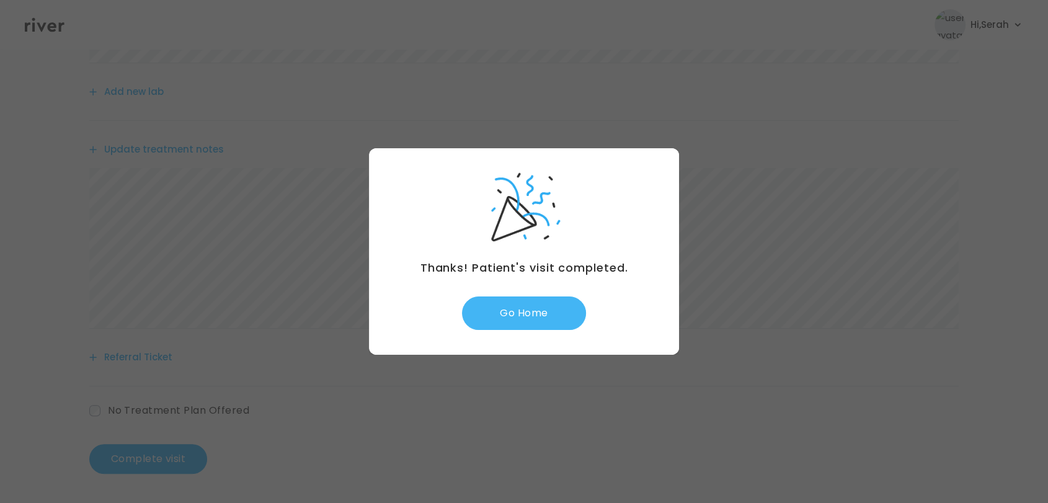
click at [528, 307] on button "Go Home" at bounding box center [524, 312] width 124 height 33
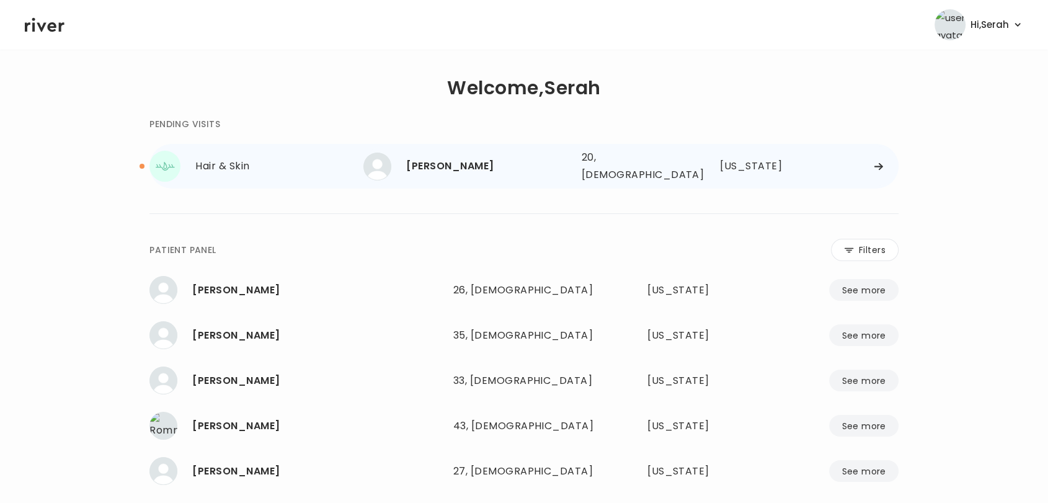
click at [446, 160] on div "[PERSON_NAME]" at bounding box center [488, 165] width 165 height 17
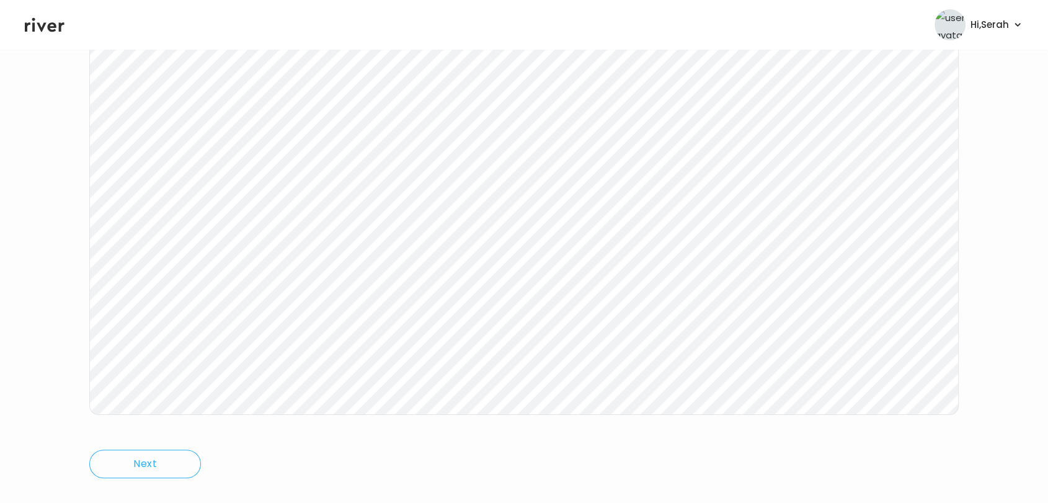
scroll to position [186, 0]
click at [36, 22] on icon at bounding box center [45, 24] width 40 height 19
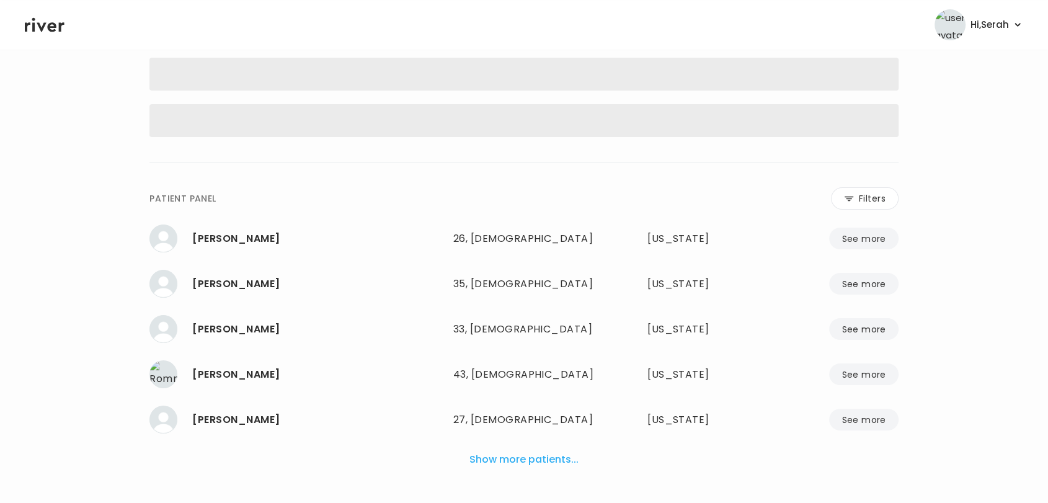
scroll to position [39, 0]
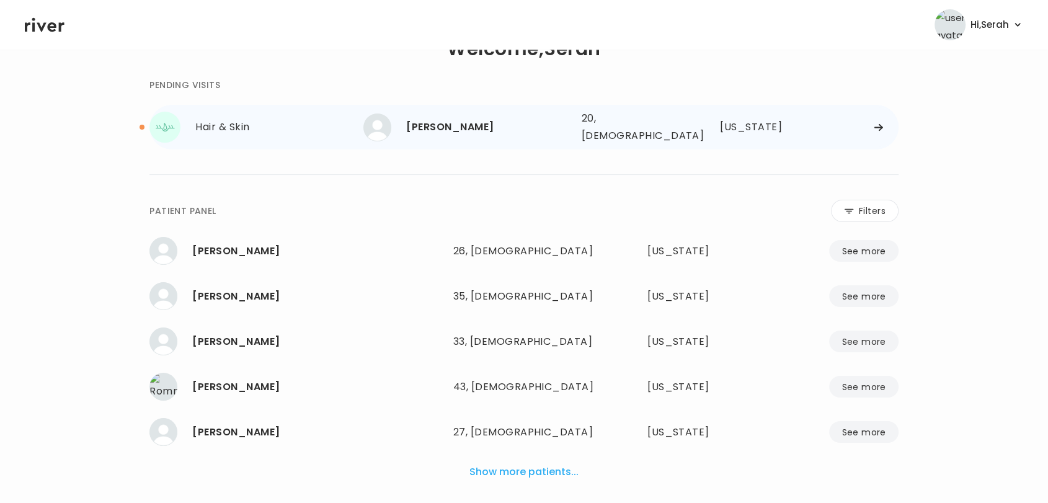
click at [431, 126] on div "[PERSON_NAME]" at bounding box center [488, 126] width 165 height 17
